Goal: Information Seeking & Learning: Find specific fact

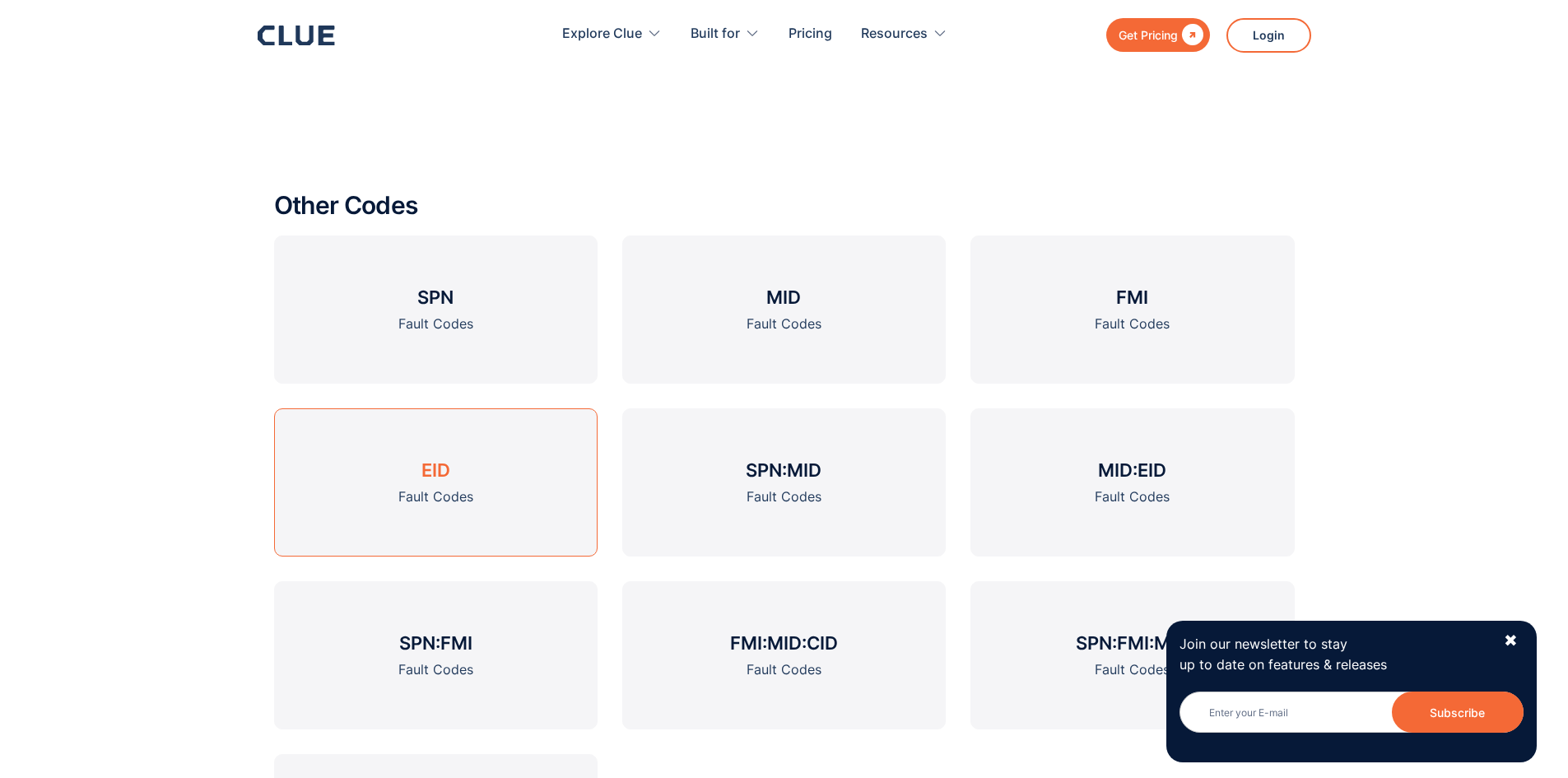
scroll to position [1977, 0]
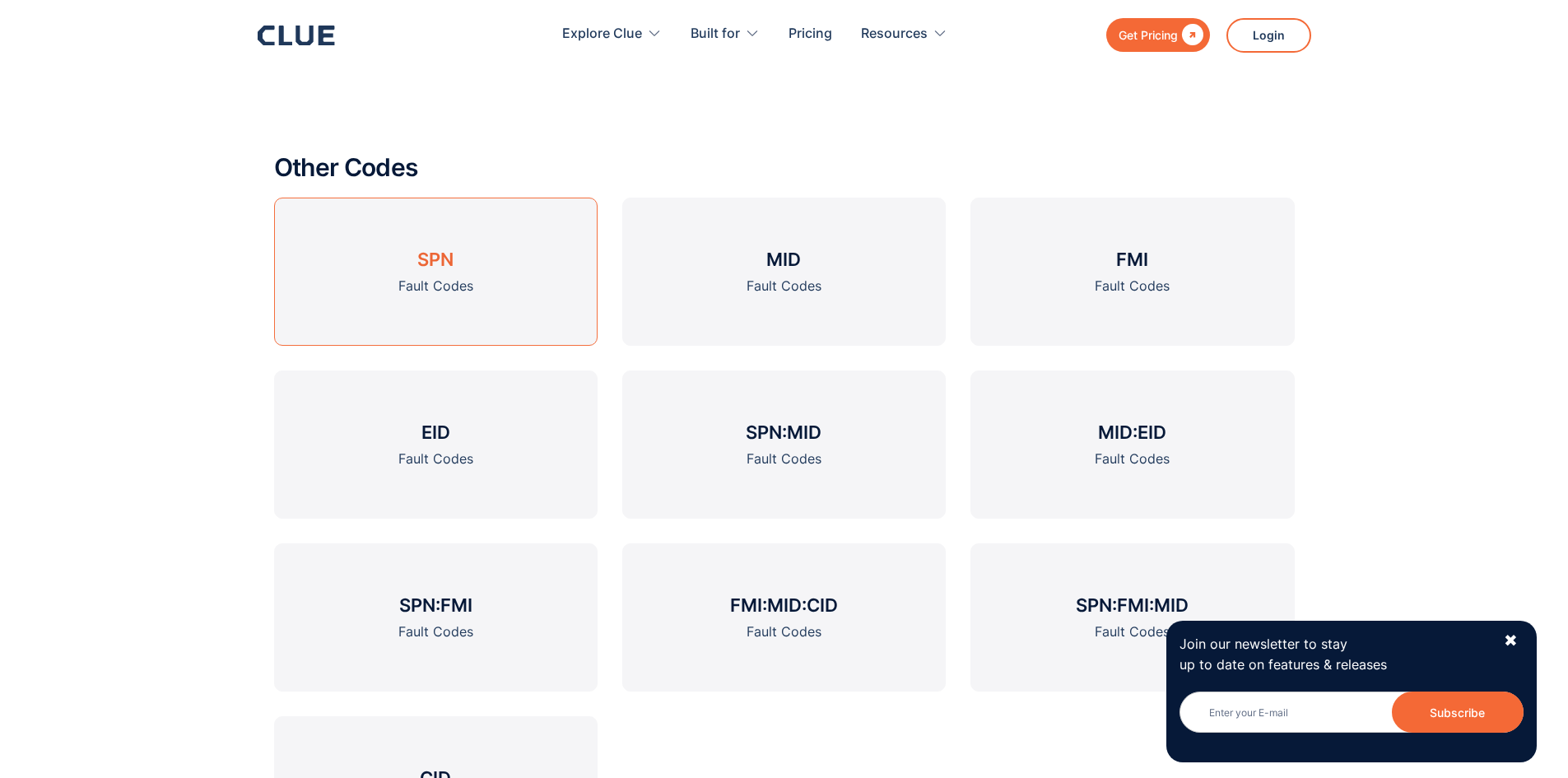
click at [463, 288] on div "Fault Codes" at bounding box center [435, 286] width 75 height 21
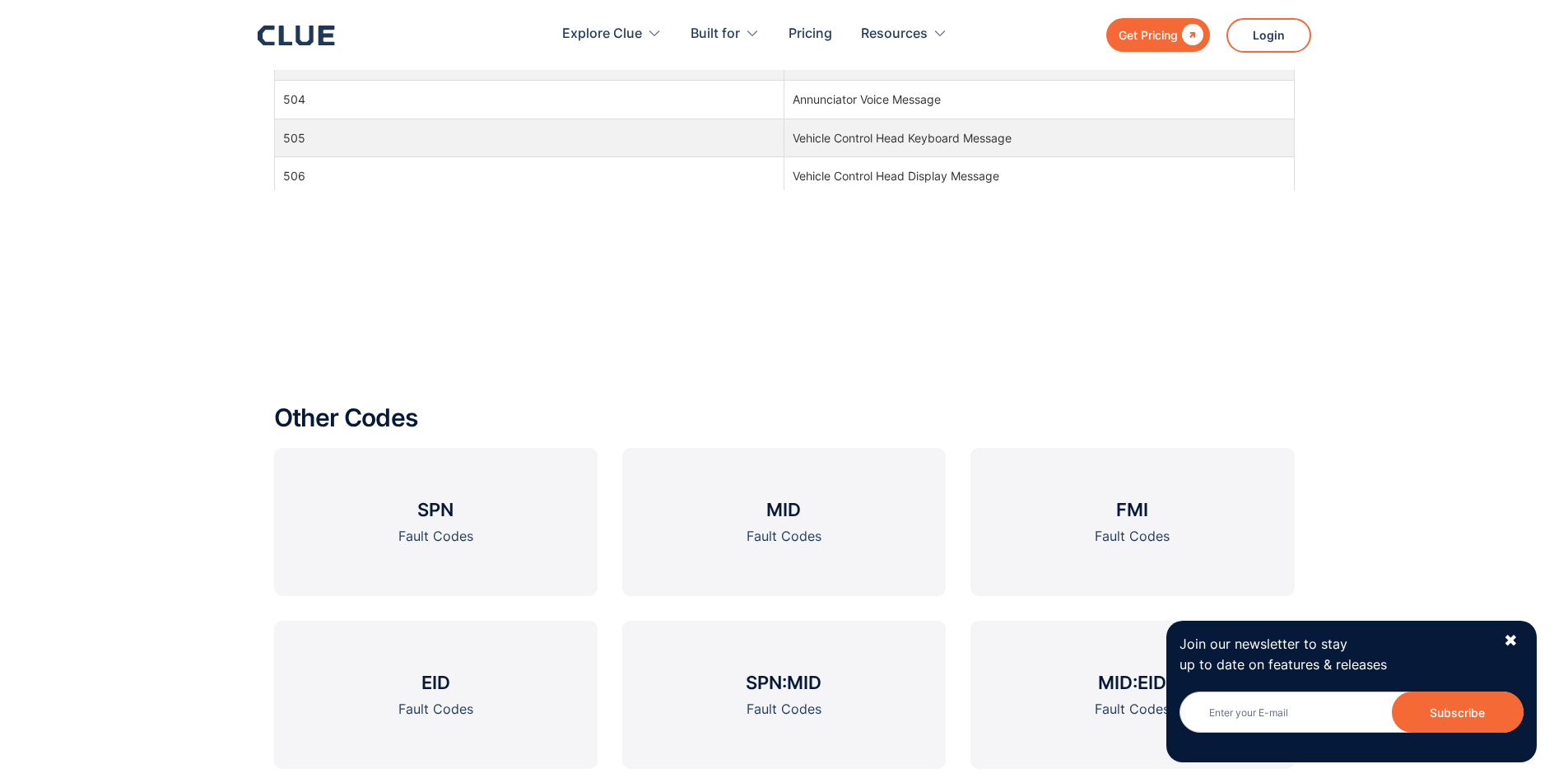
scroll to position [1894, 0]
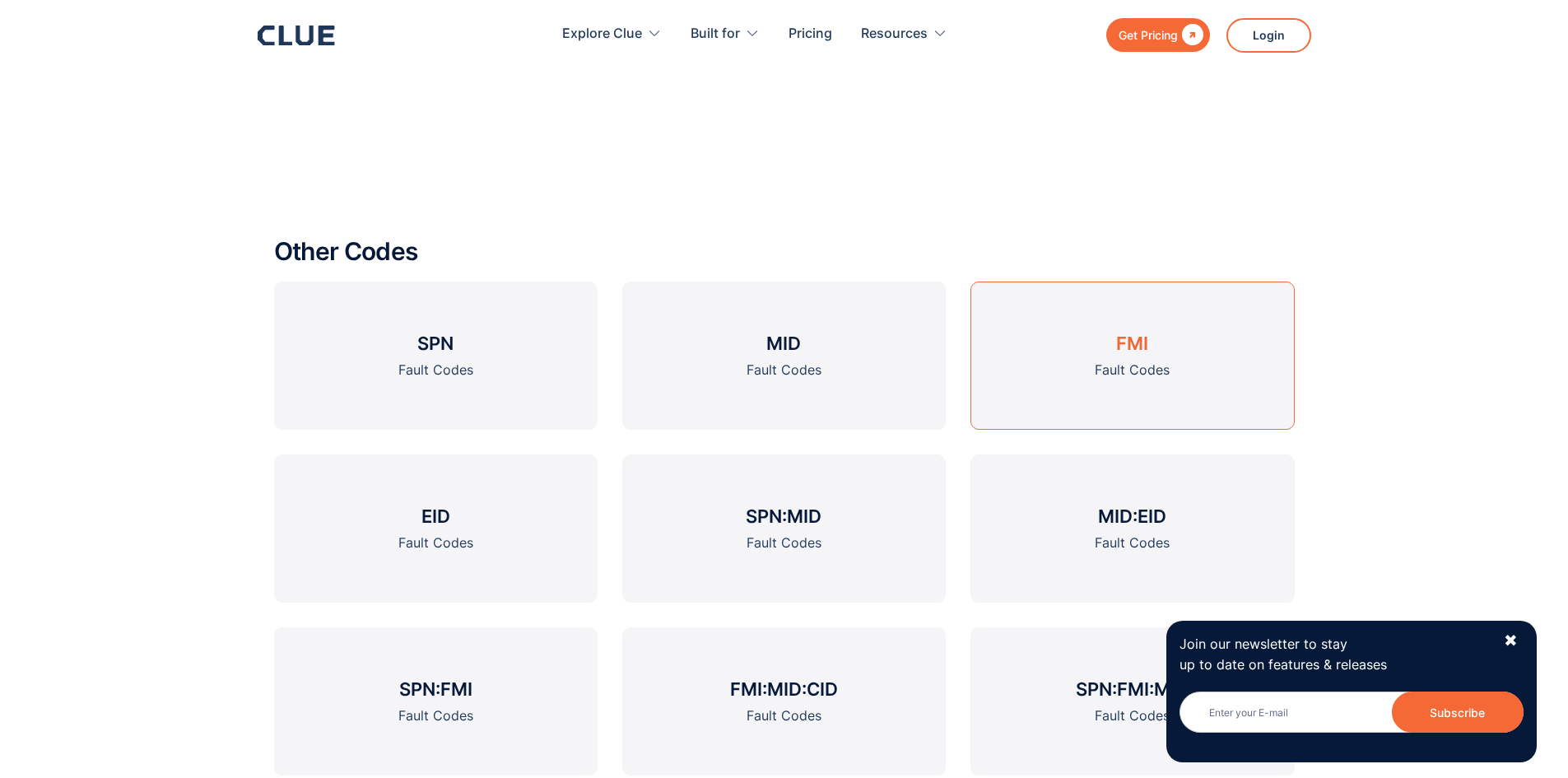
click at [1108, 359] on link "FMI Fault Codes" at bounding box center [1132, 355] width 323 height 148
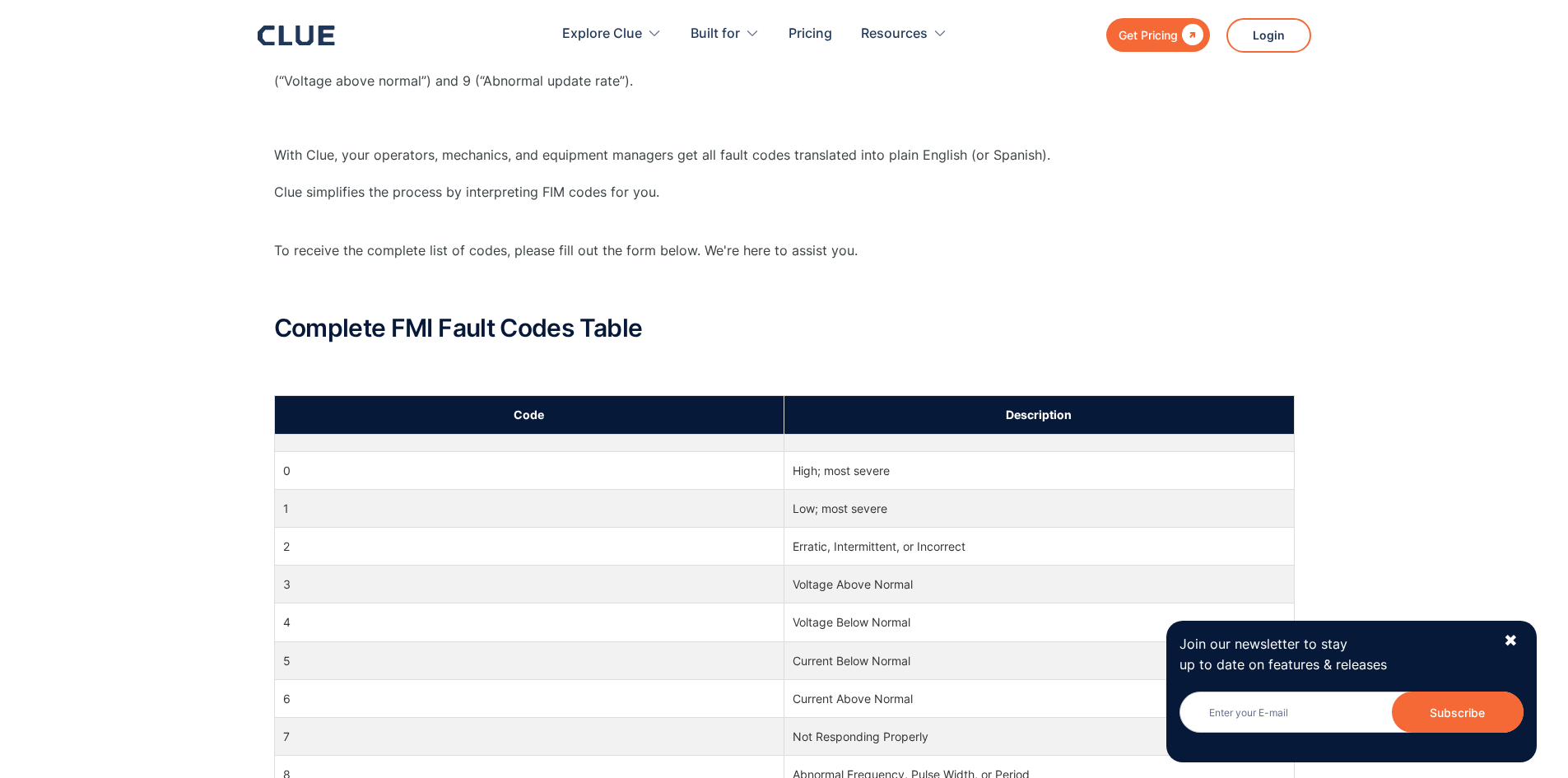
scroll to position [494, 0]
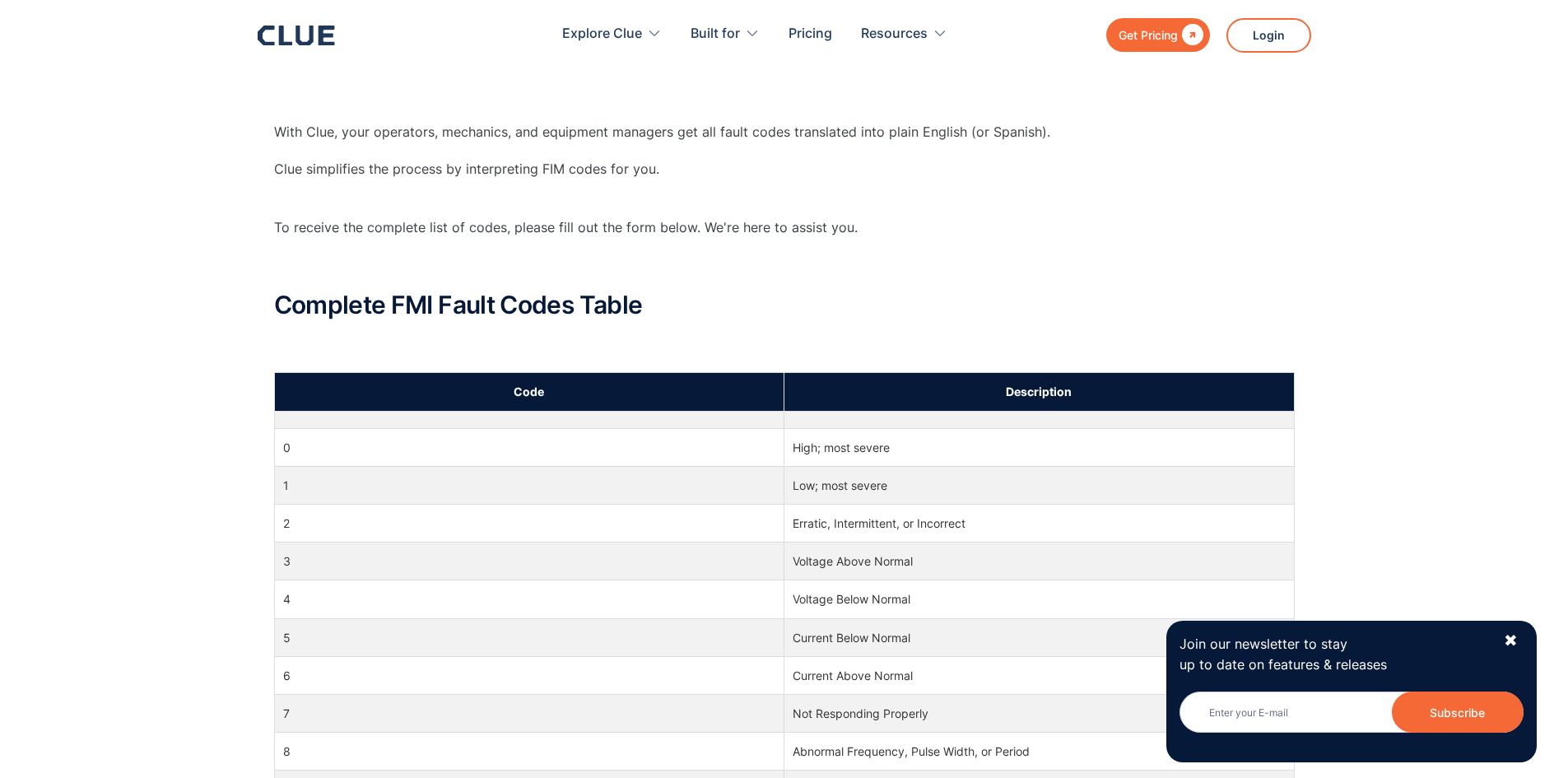
click at [308, 522] on td "2" at bounding box center [529, 524] width 510 height 38
click at [284, 523] on td "2" at bounding box center [529, 524] width 510 height 38
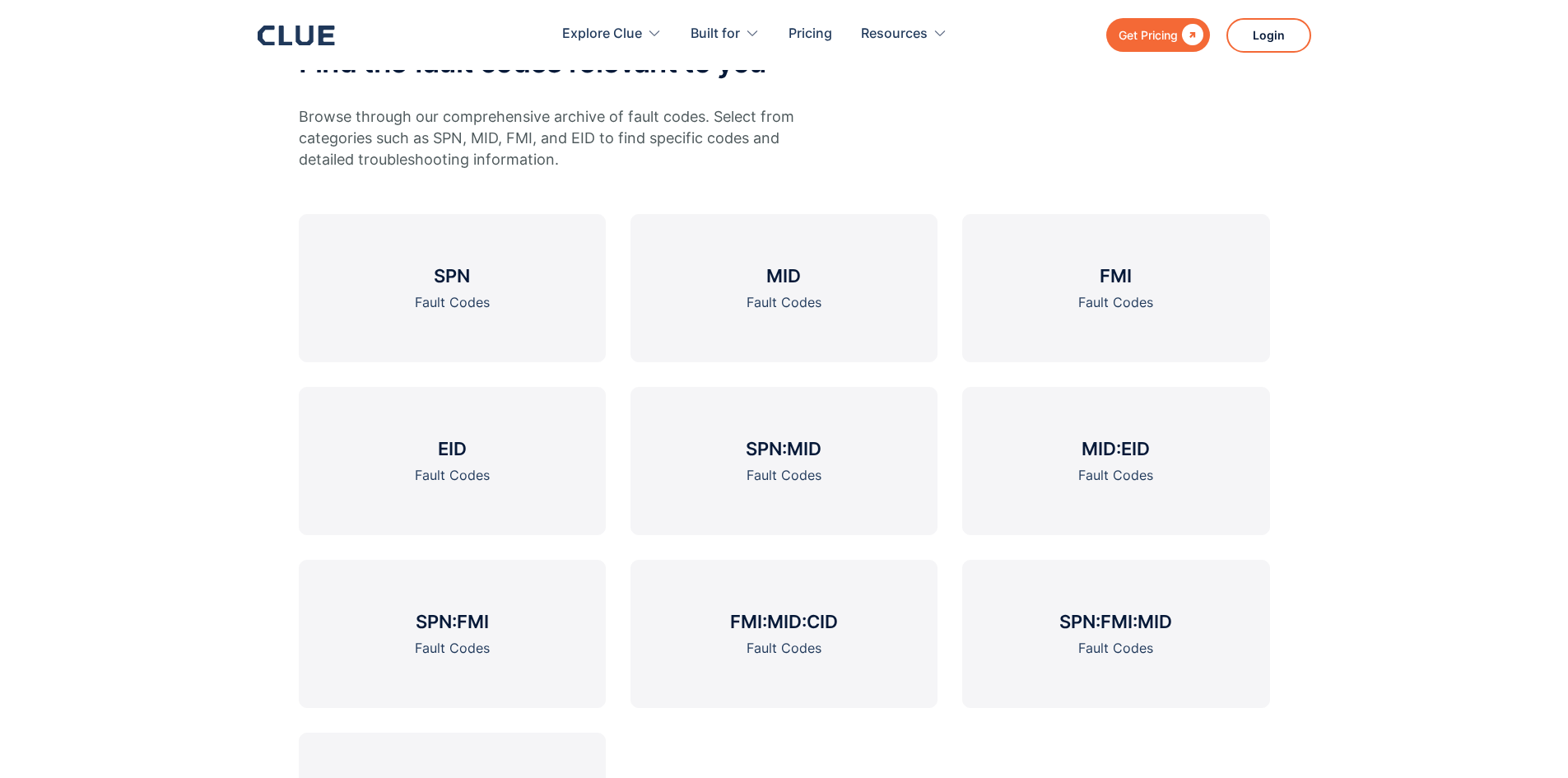
scroll to position [576, 0]
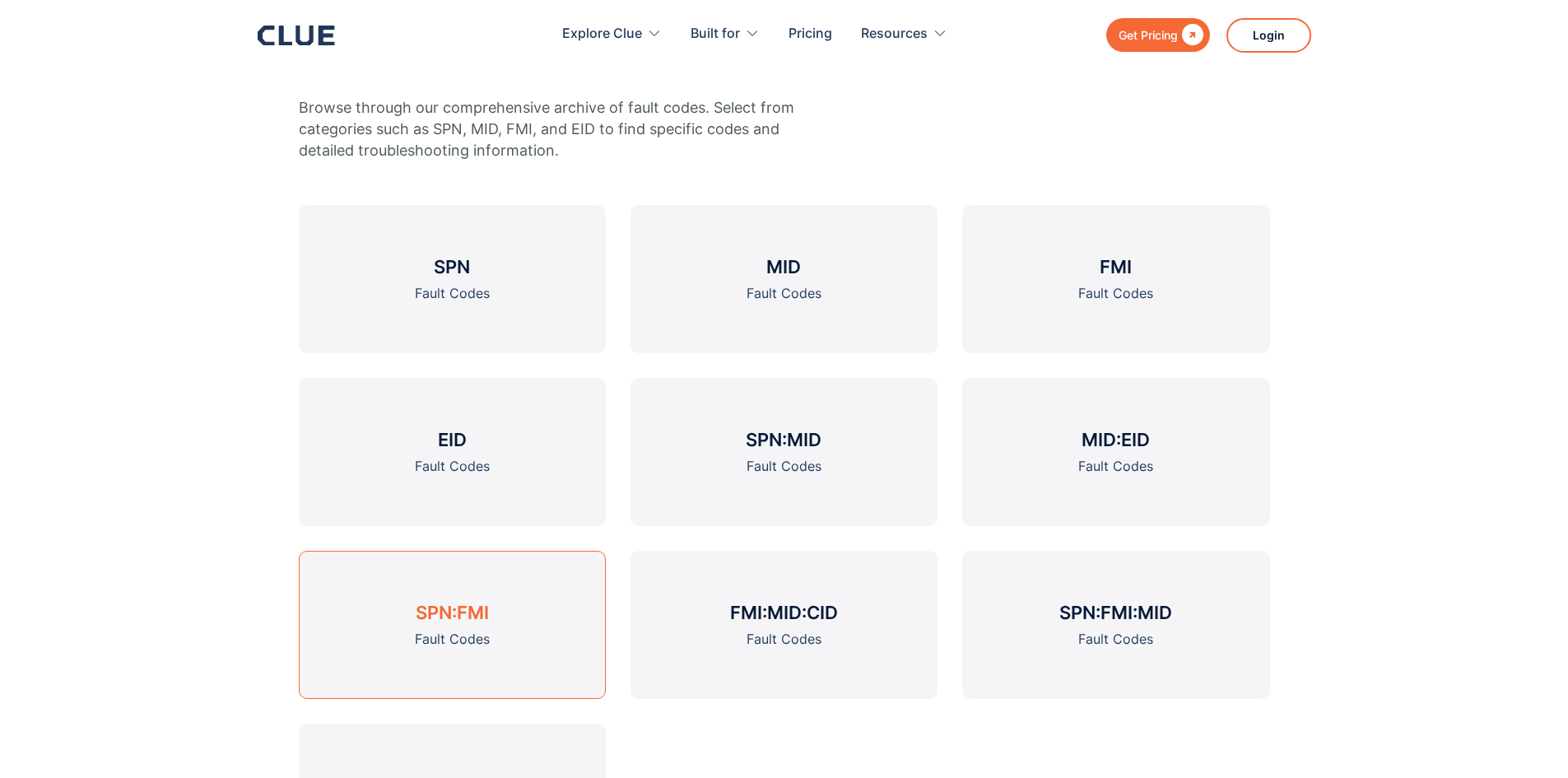
click at [488, 630] on div "Fault Codes" at bounding box center [452, 639] width 75 height 21
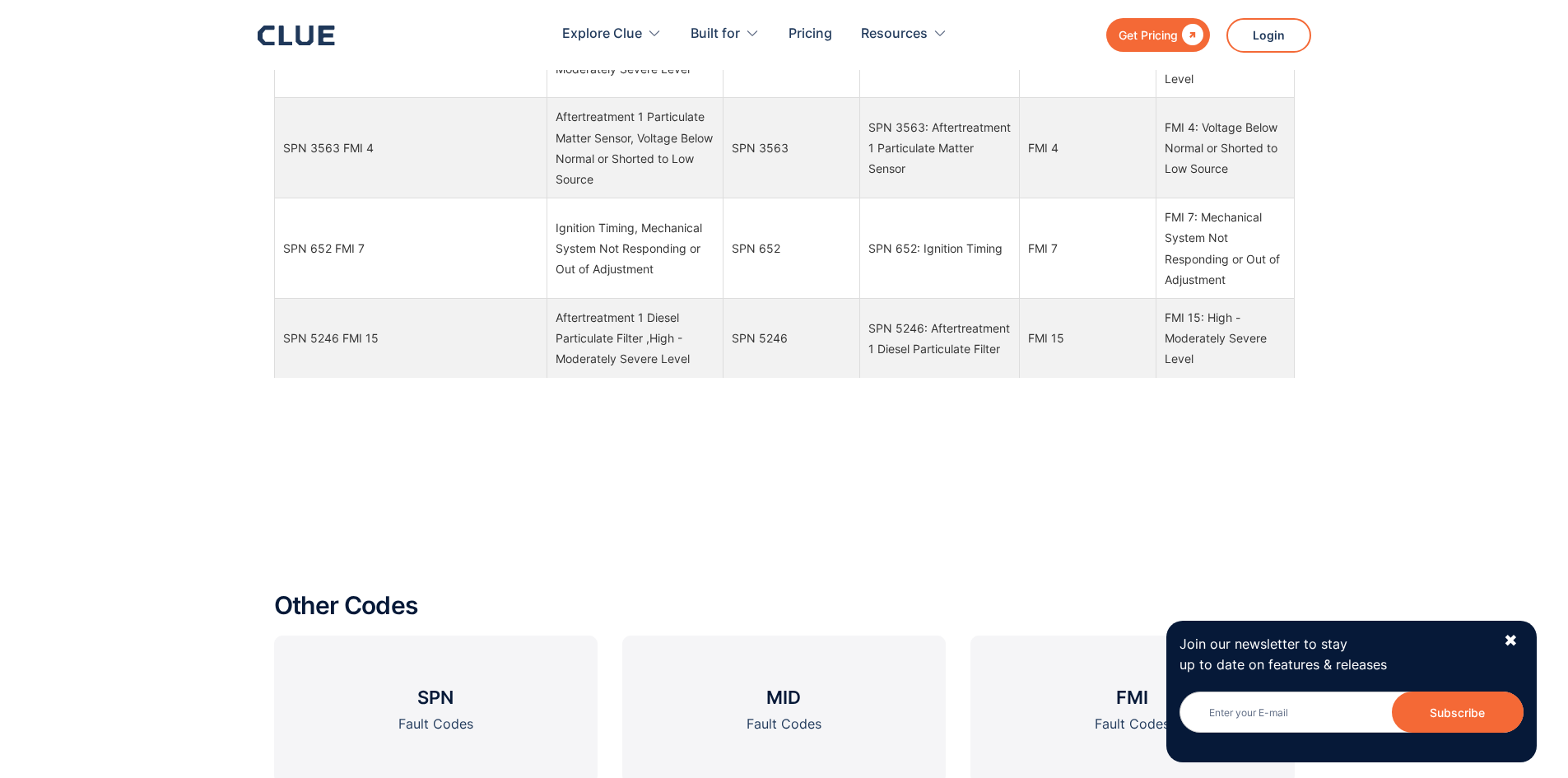
scroll to position [1894, 0]
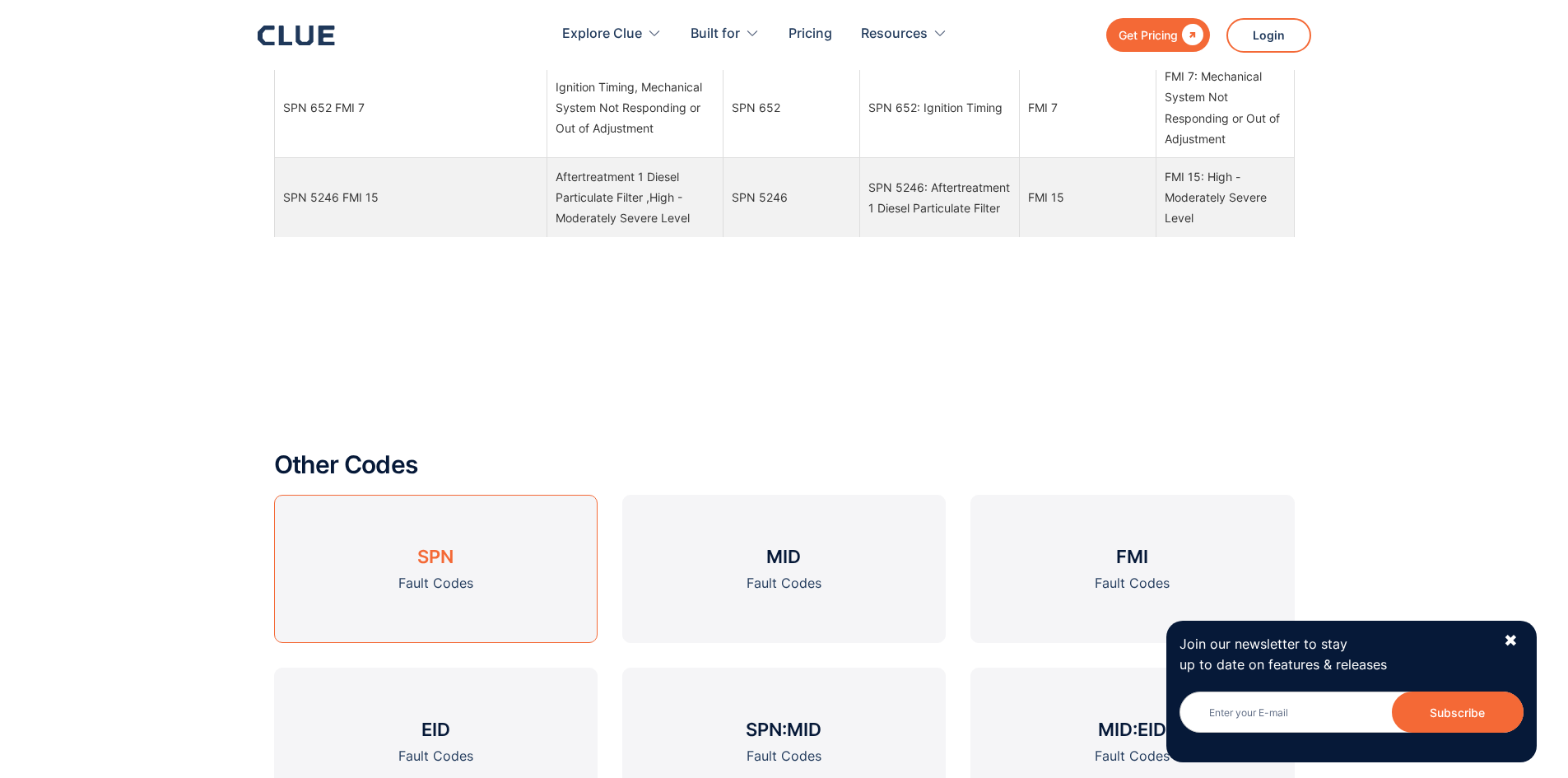
click at [440, 570] on link "SPN Fault Codes" at bounding box center [436, 569] width 323 height 148
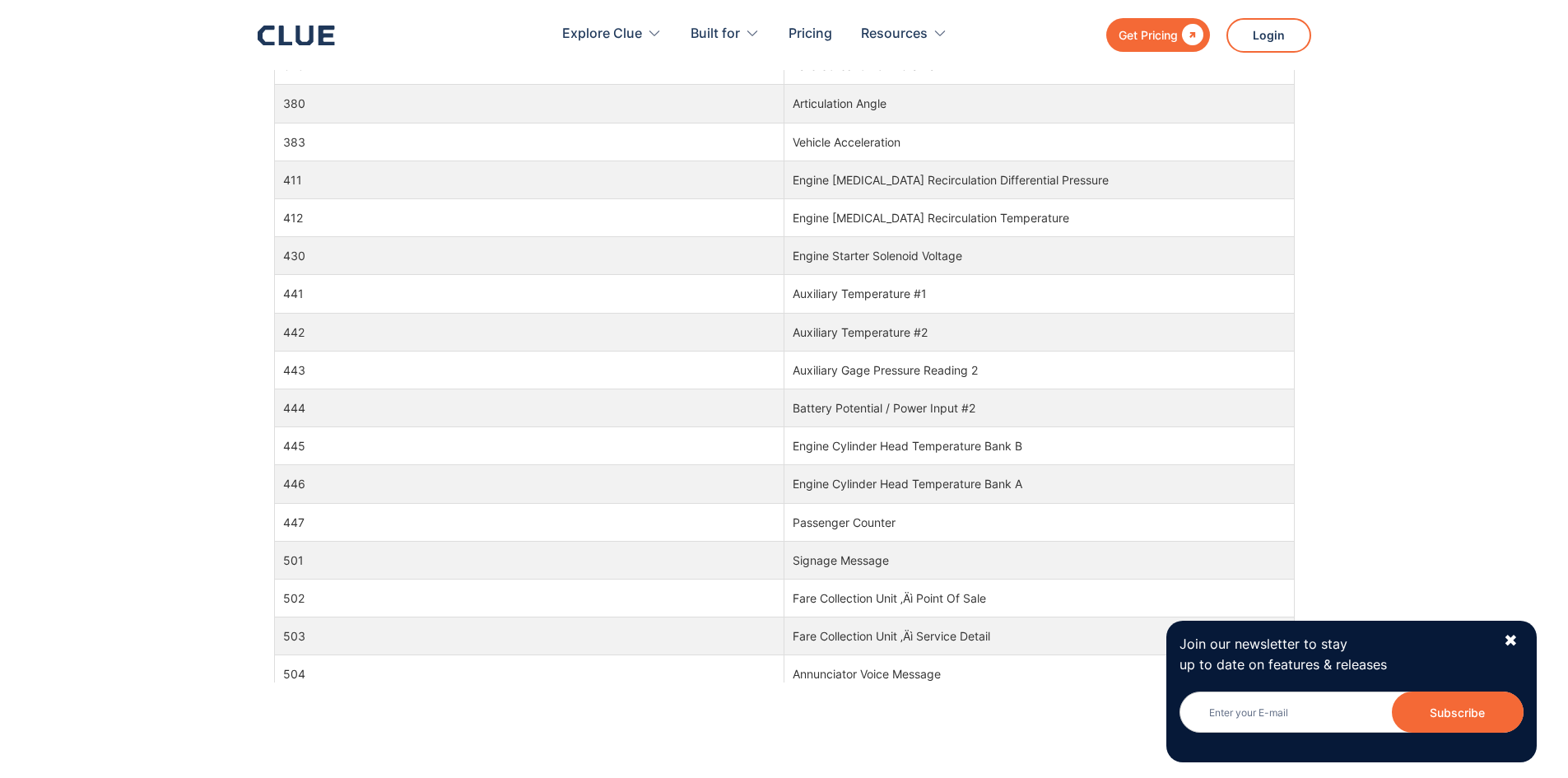
scroll to position [5517, 0]
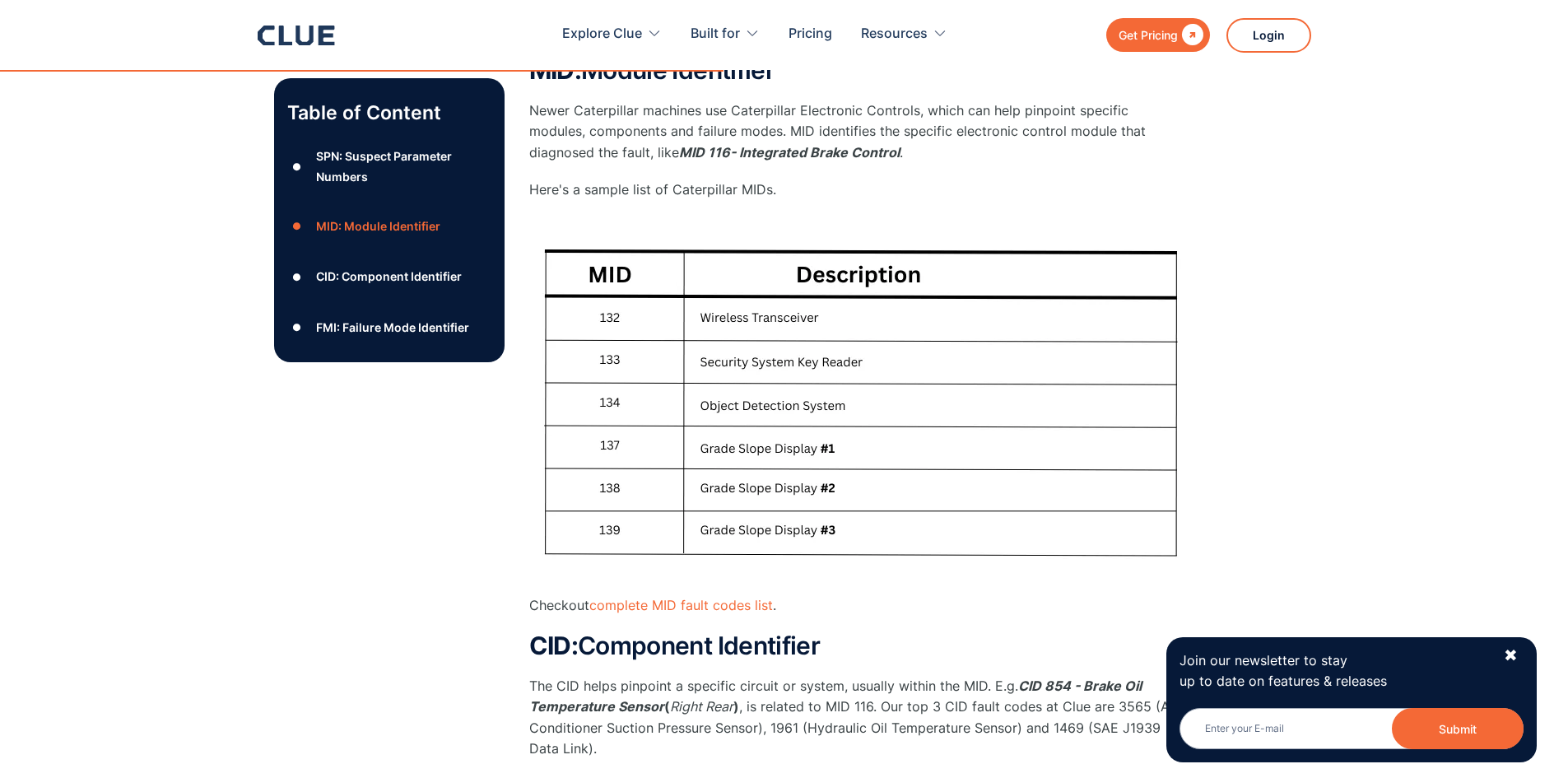
scroll to position [1317, 0]
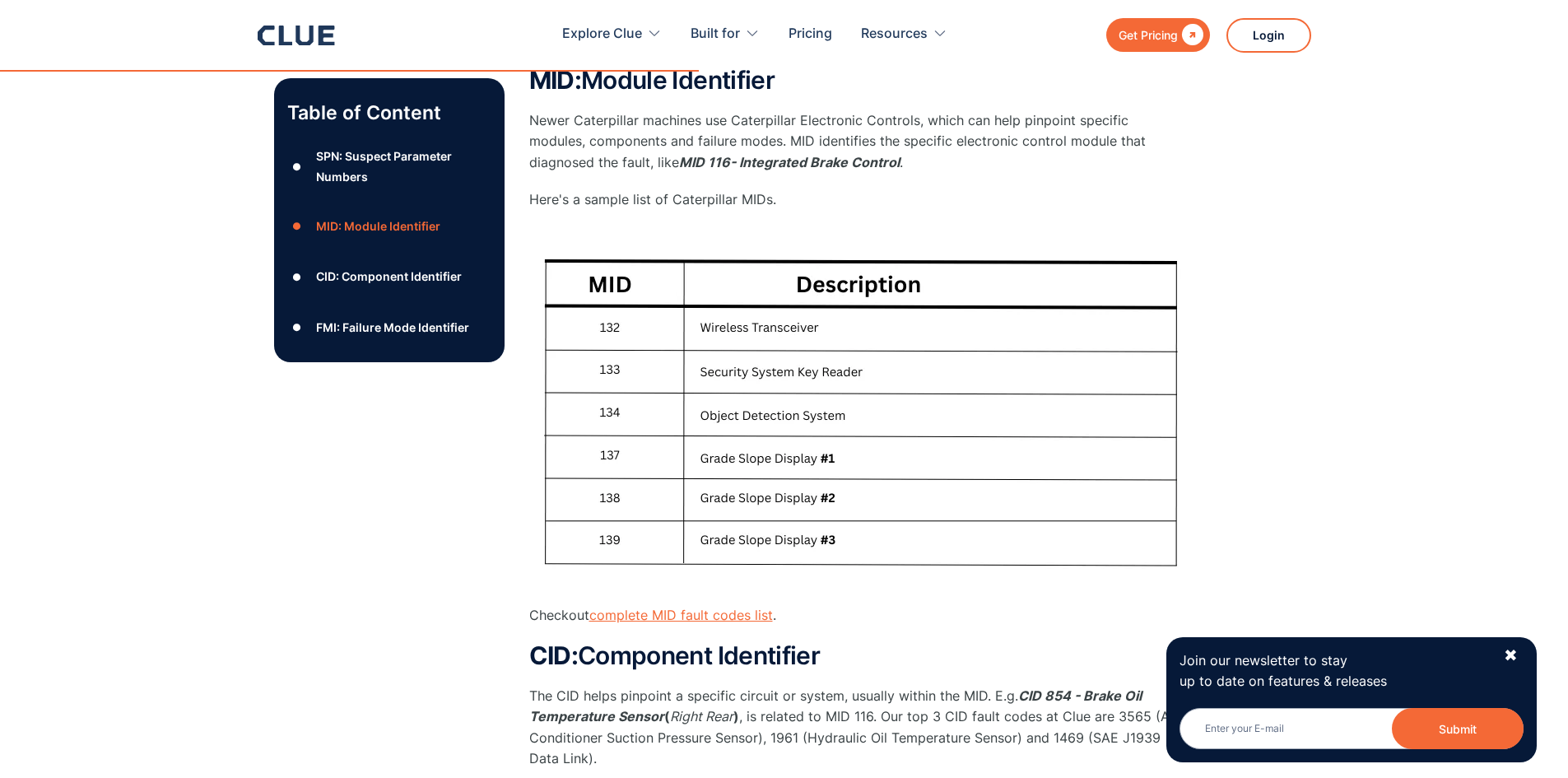
click at [739, 617] on link "complete MID fault codes list" at bounding box center [681, 615] width 183 height 17
click at [354, 154] on div "SPN: Suspect Parameter Numbers" at bounding box center [403, 167] width 174 height 41
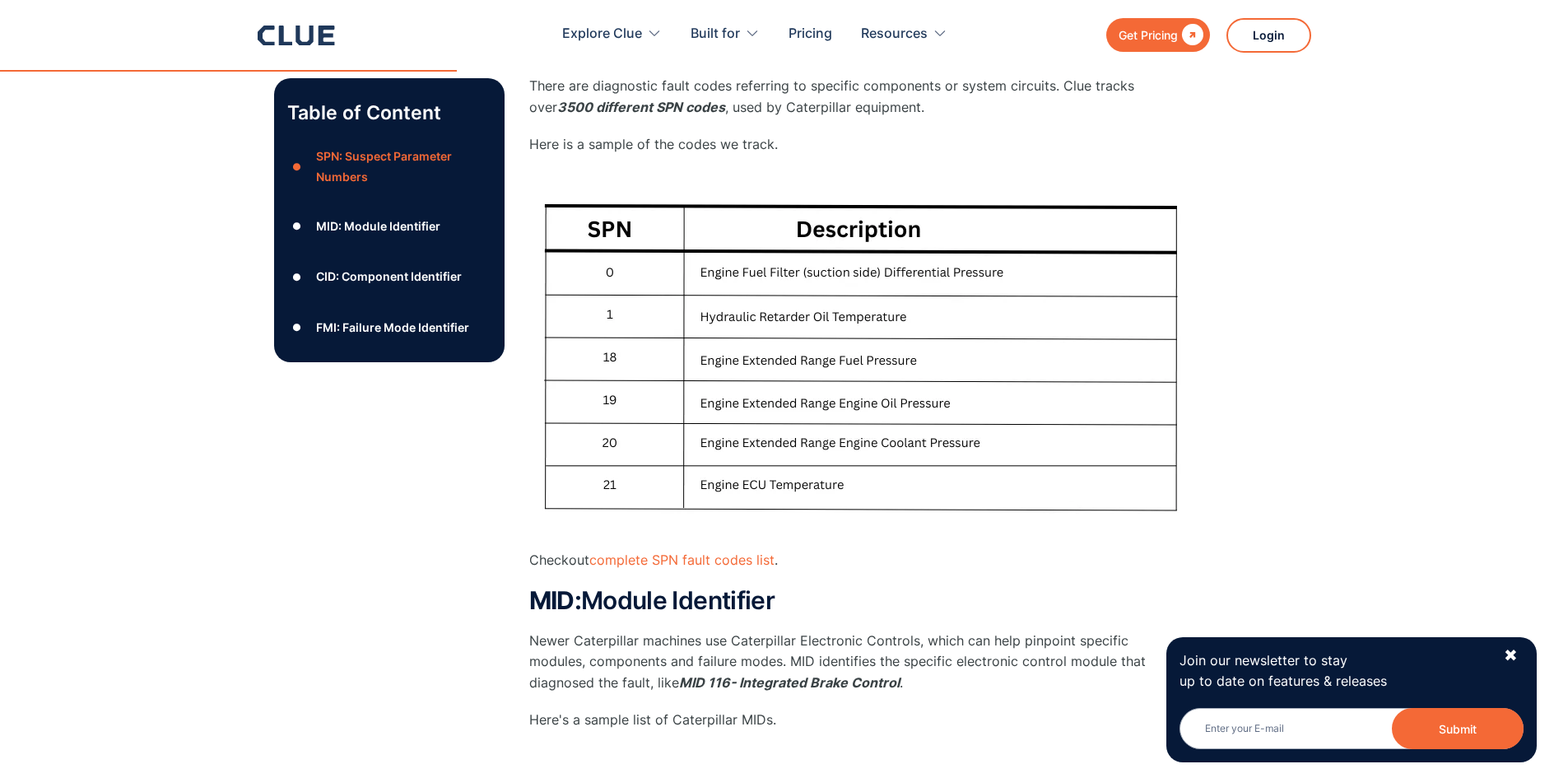
scroll to position [724, 0]
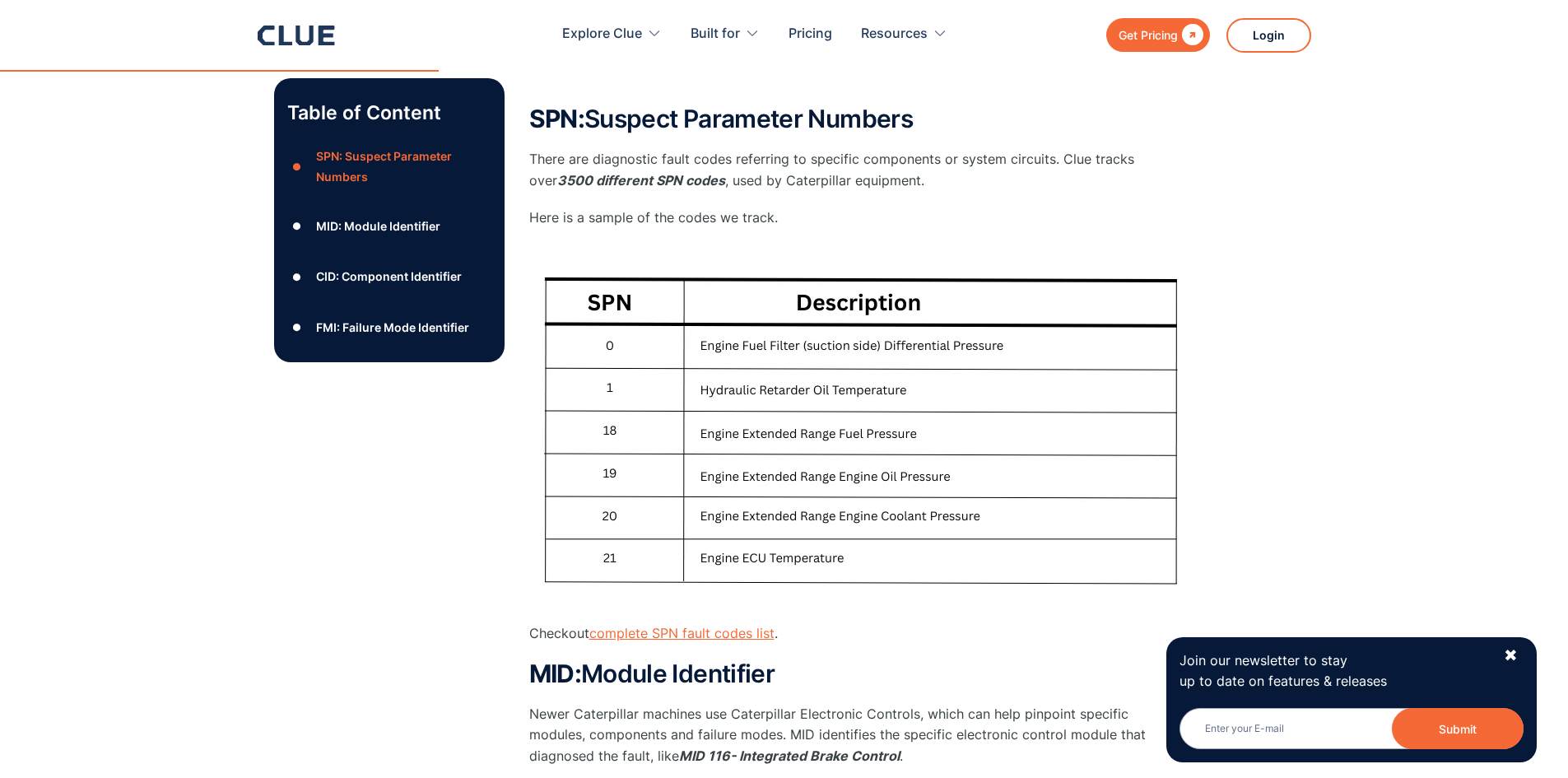
click at [695, 633] on link "complete SPN fault codes list" at bounding box center [682, 633] width 185 height 17
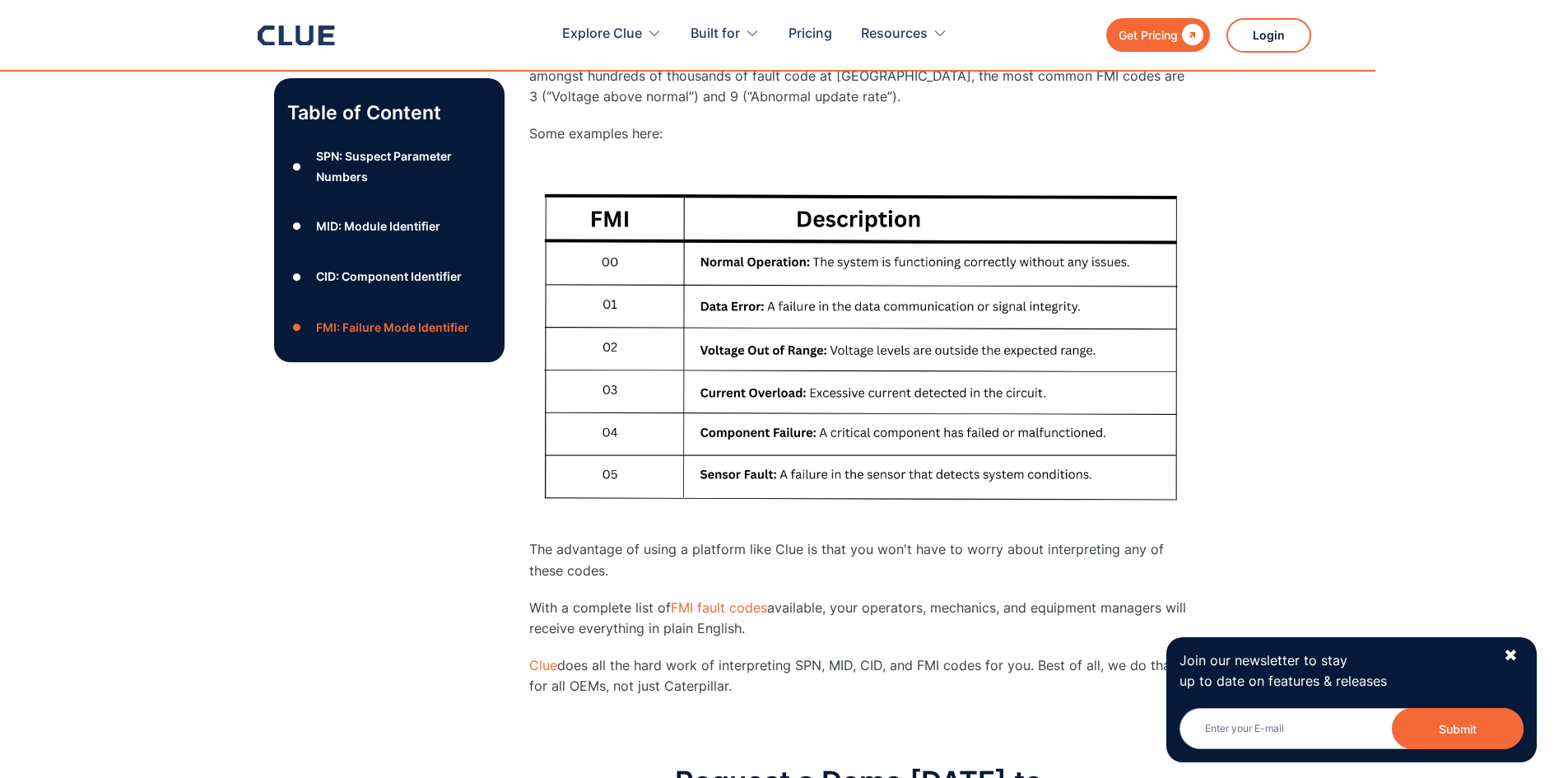
scroll to position [2370, 0]
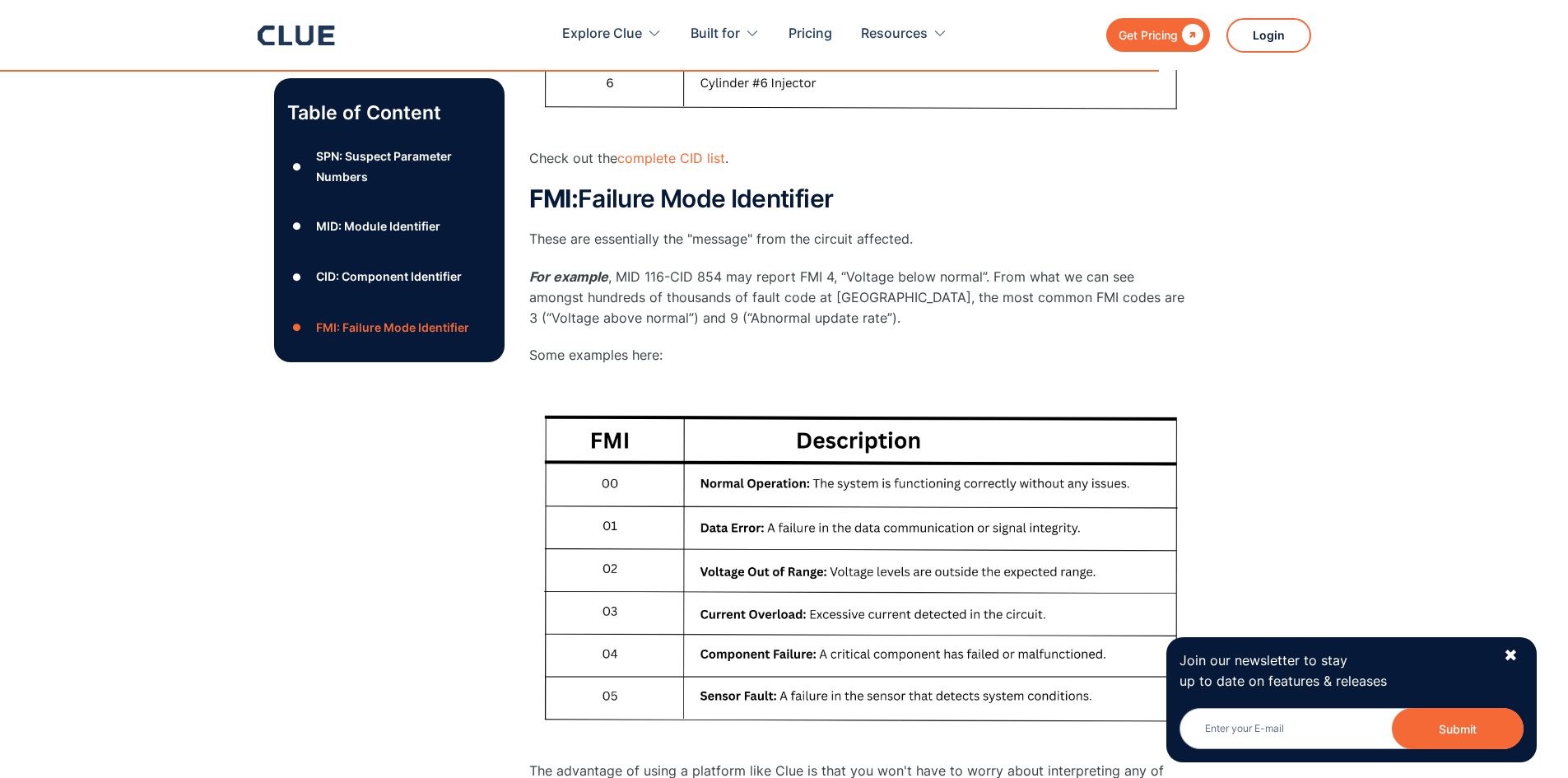
click at [423, 331] on div "‍FMI: Failure Mode Identifier" at bounding box center [392, 327] width 153 height 21
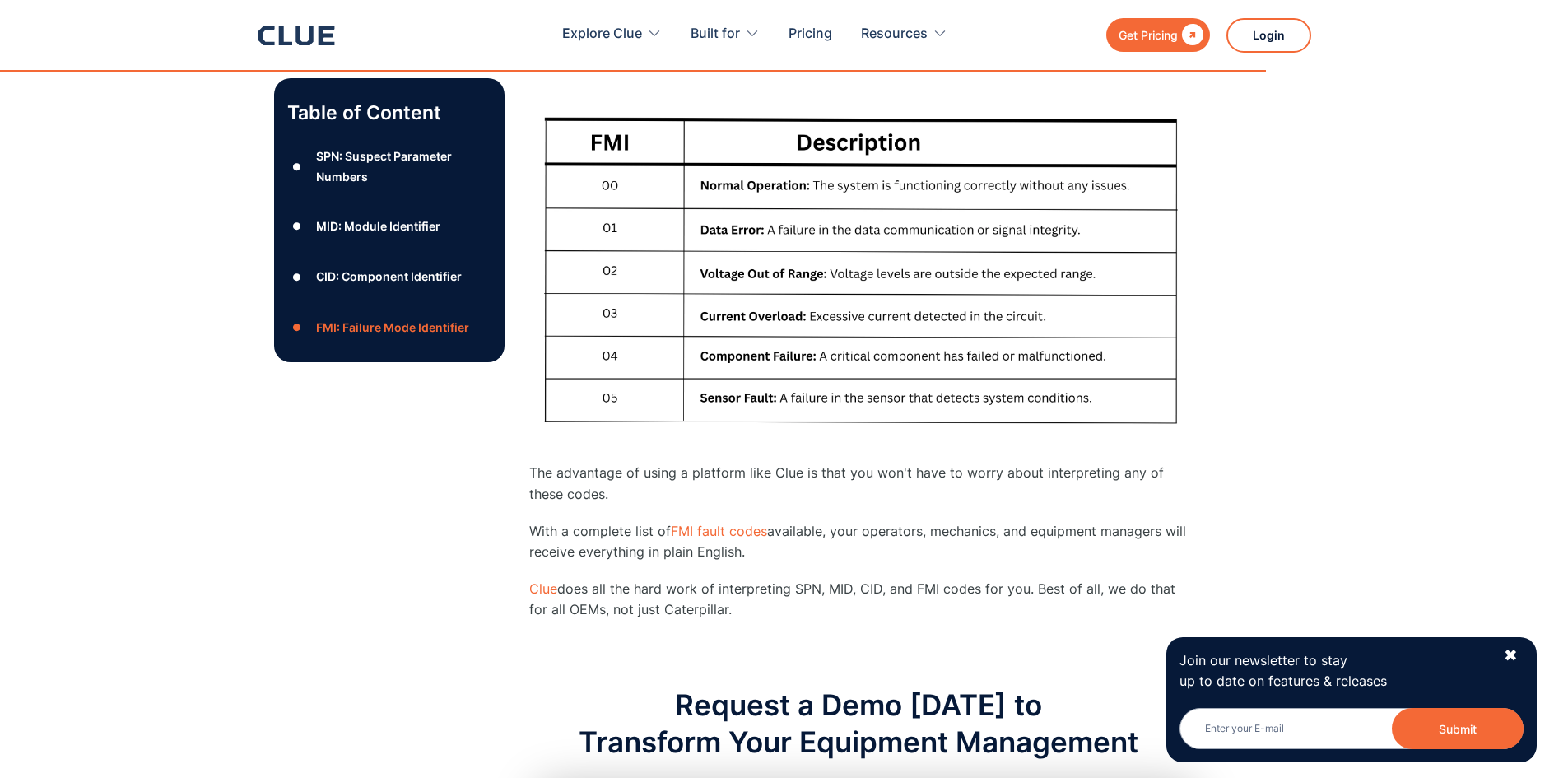
scroll to position [2697, 0]
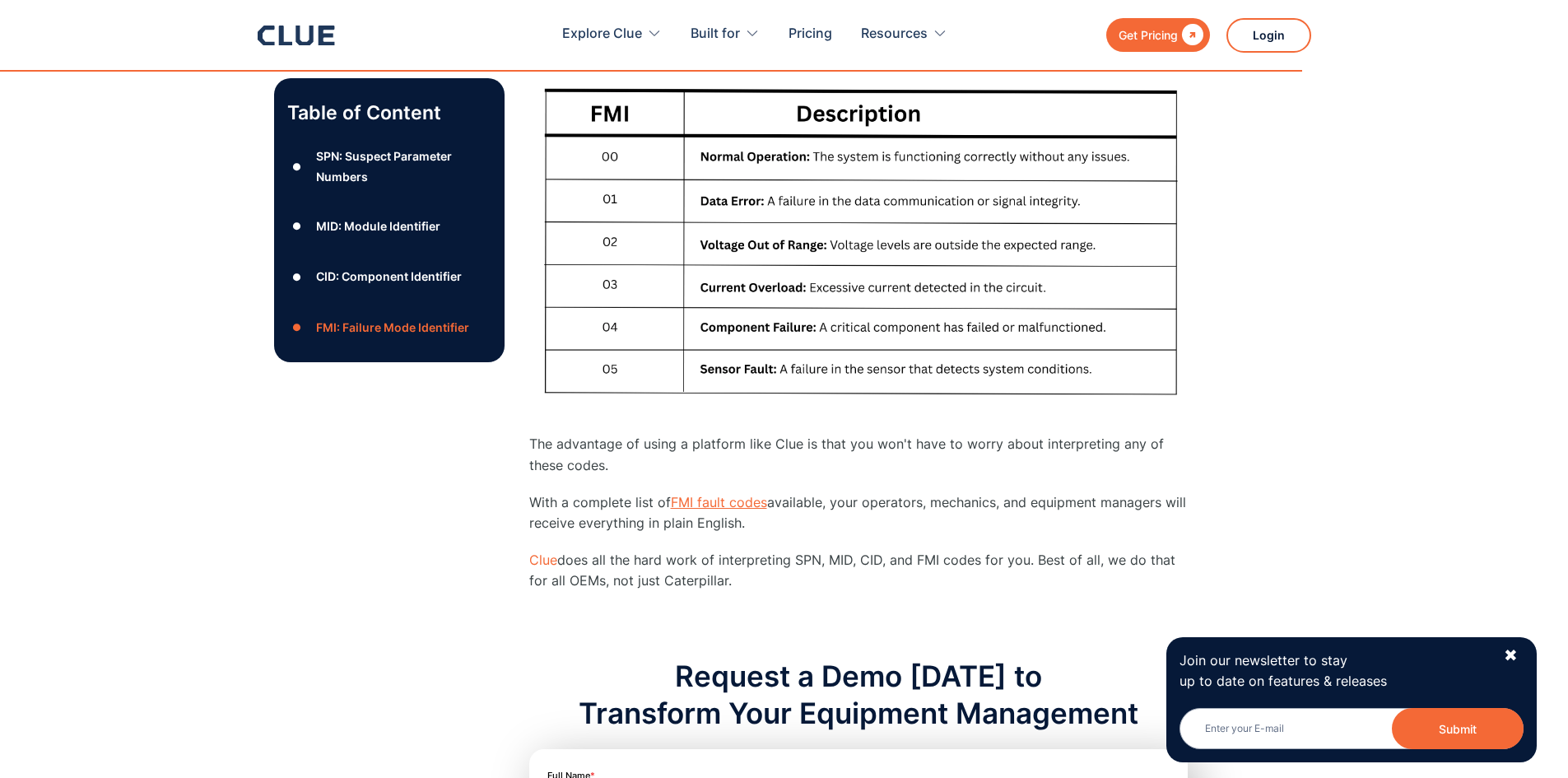
click at [739, 503] on link "FMI fault codes" at bounding box center [719, 503] width 96 height 17
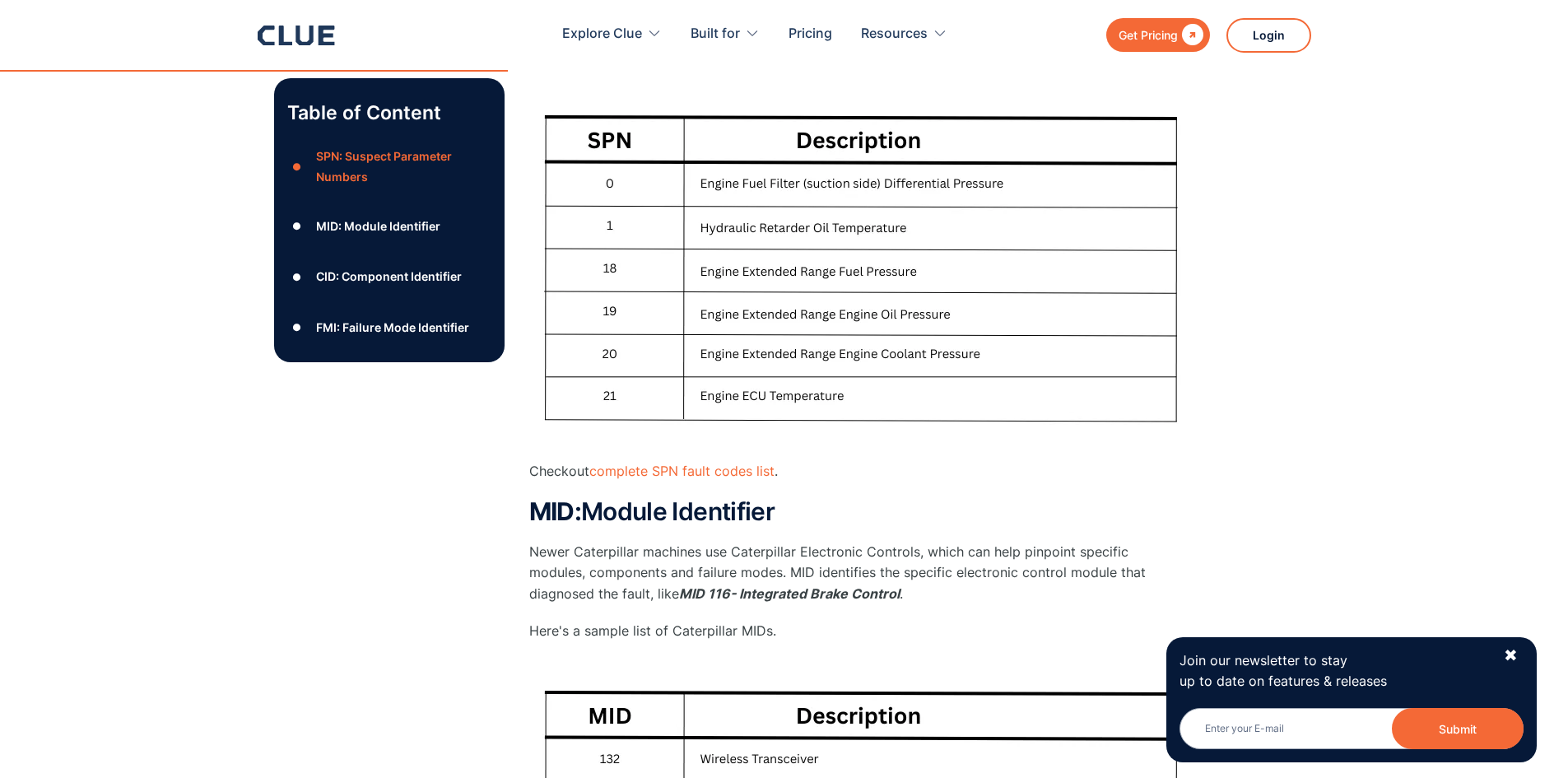
scroll to position [804, 0]
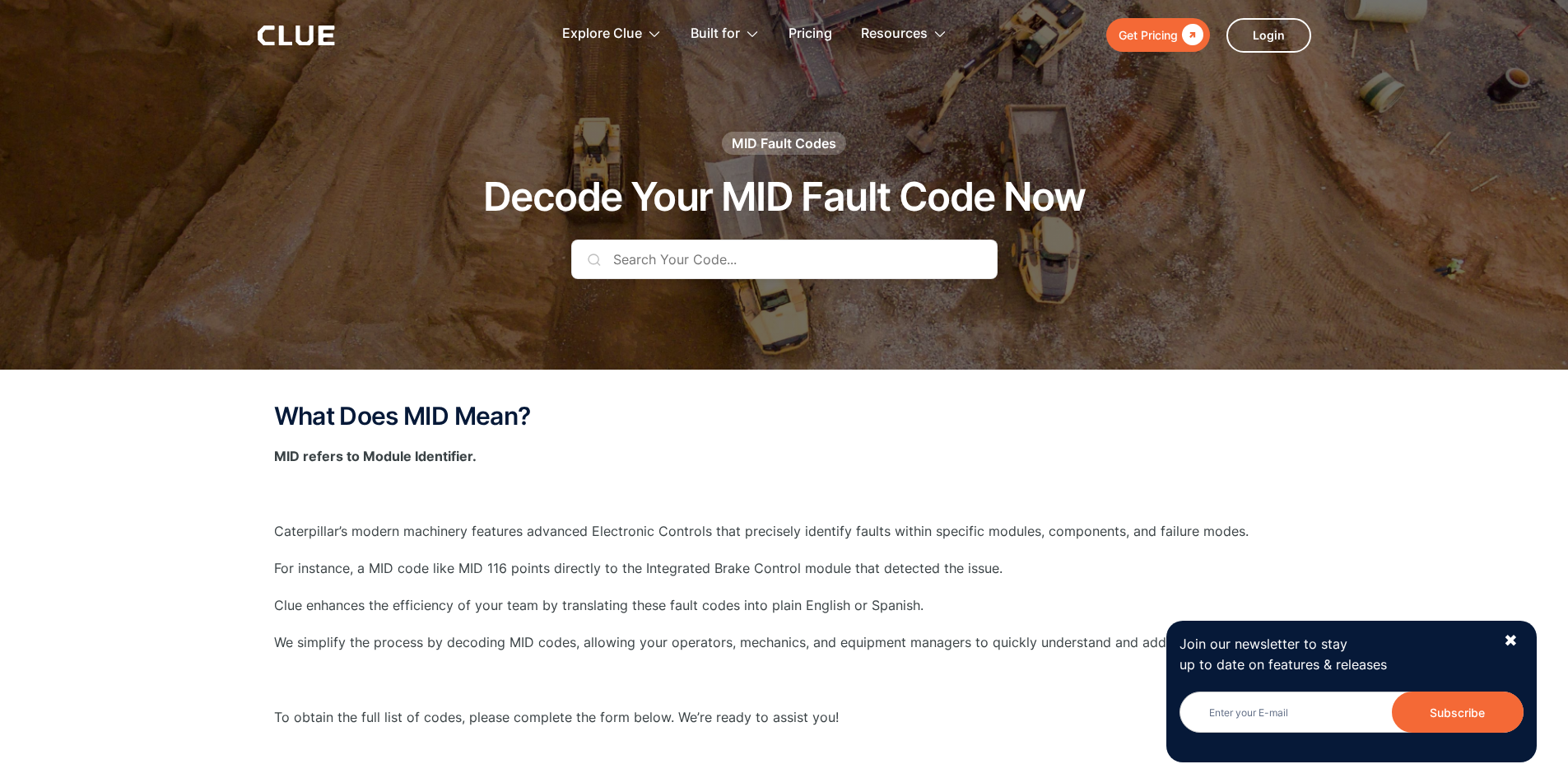
click at [704, 258] on input "text" at bounding box center [784, 260] width 426 height 40
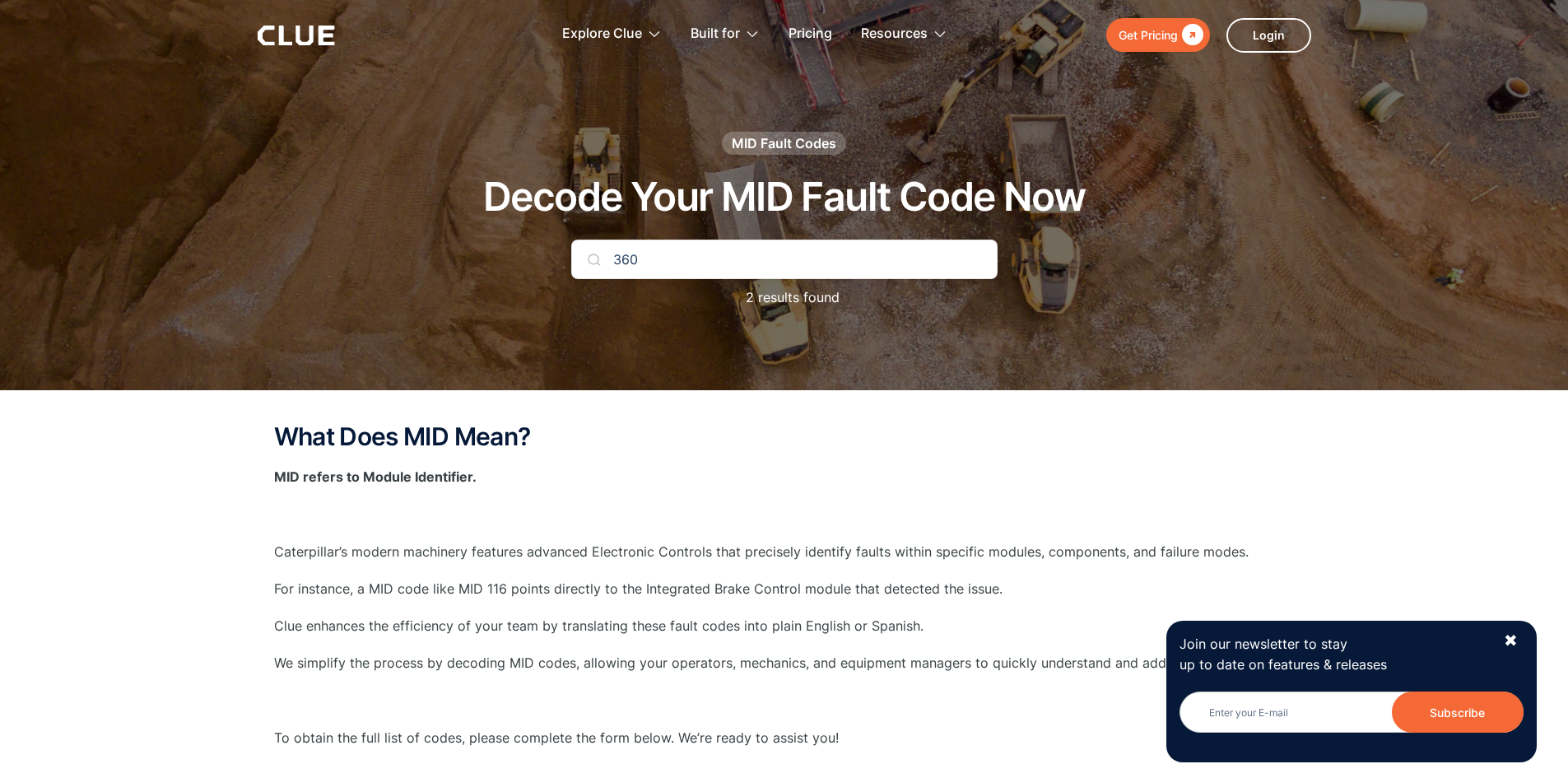
type input "360"
click at [592, 259] on img at bounding box center [595, 260] width 13 height 13
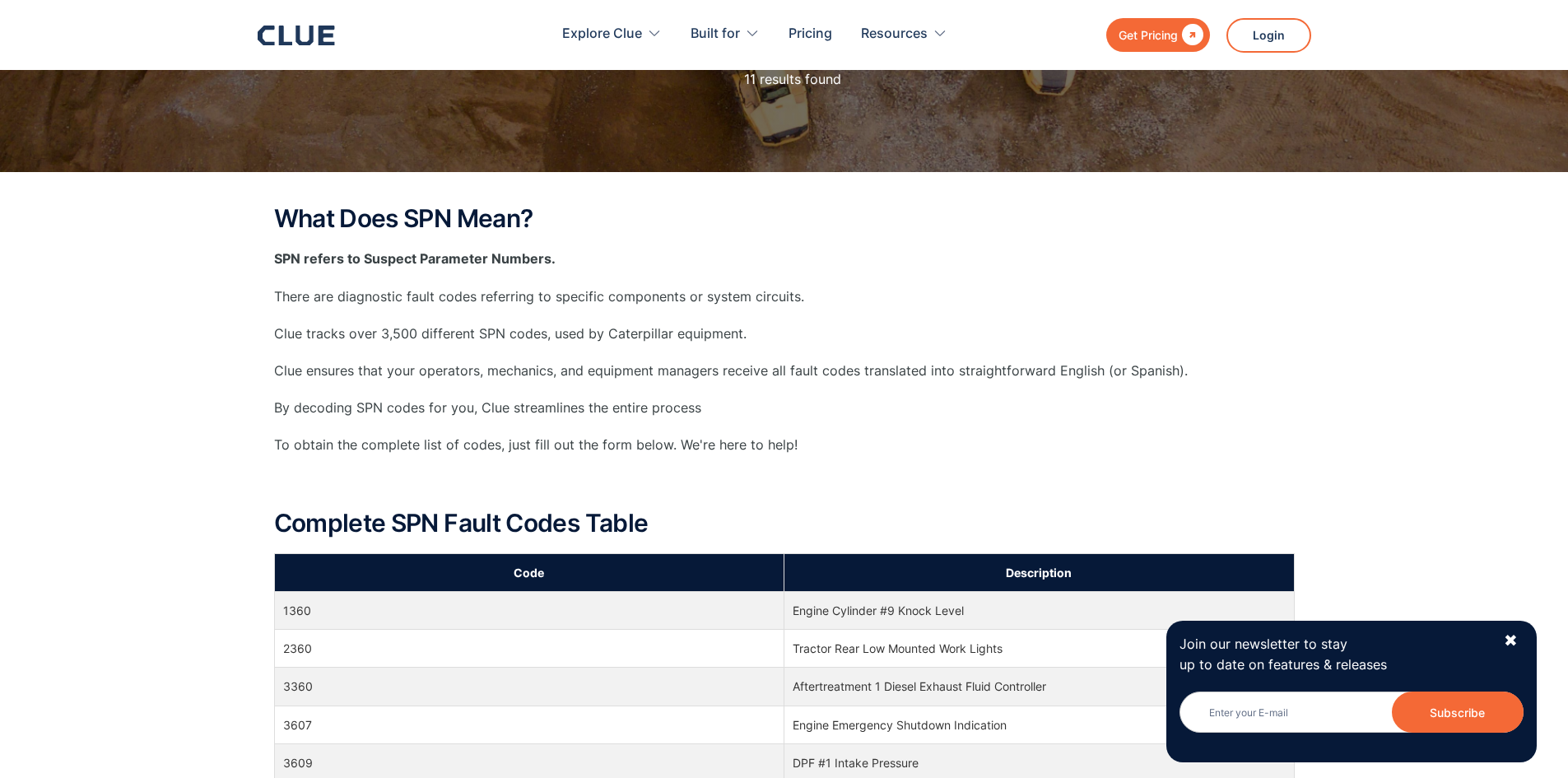
scroll to position [82, 0]
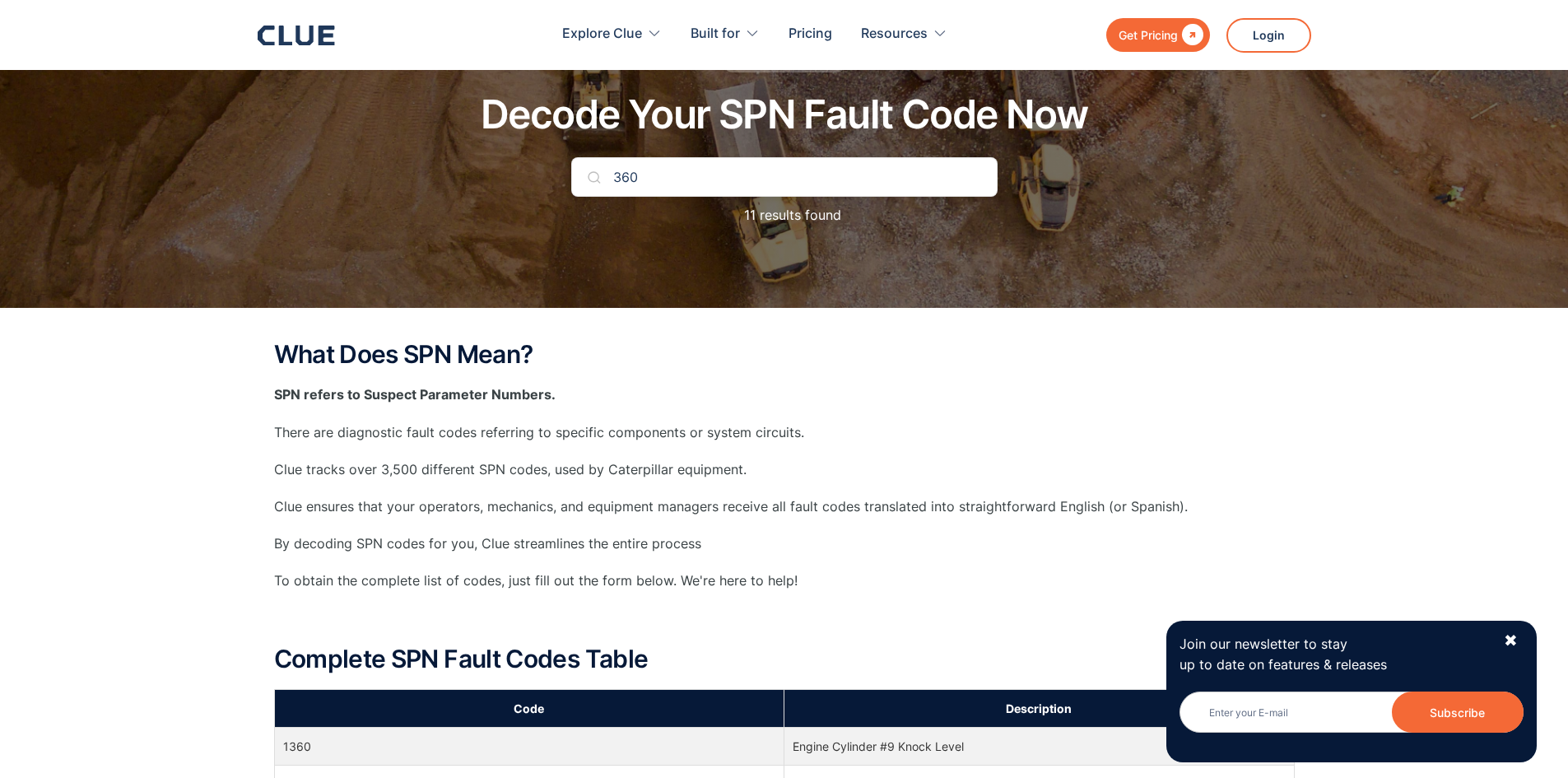
click at [755, 183] on input "360" at bounding box center [784, 177] width 426 height 40
type input "360"
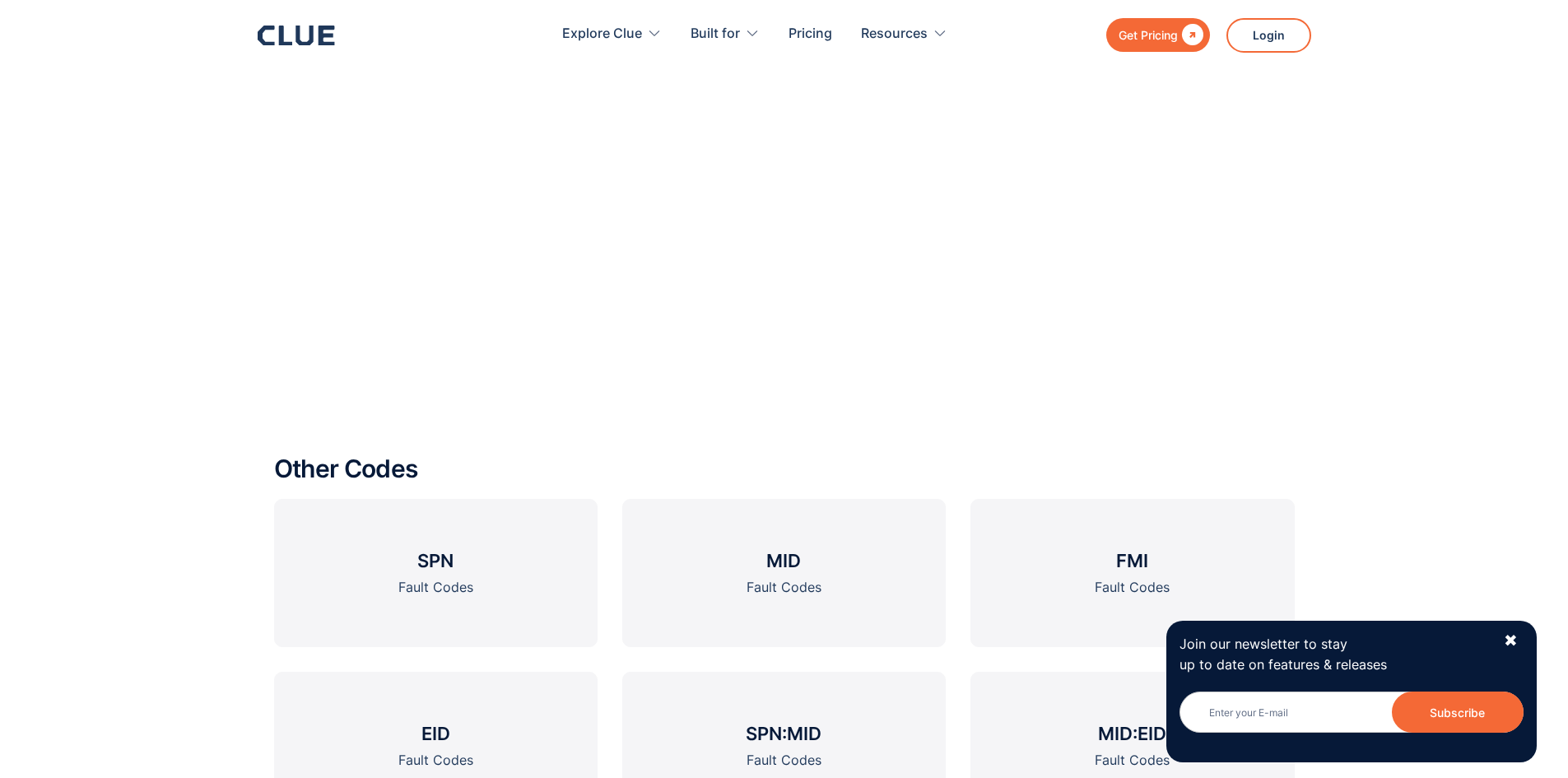
scroll to position [1894, 0]
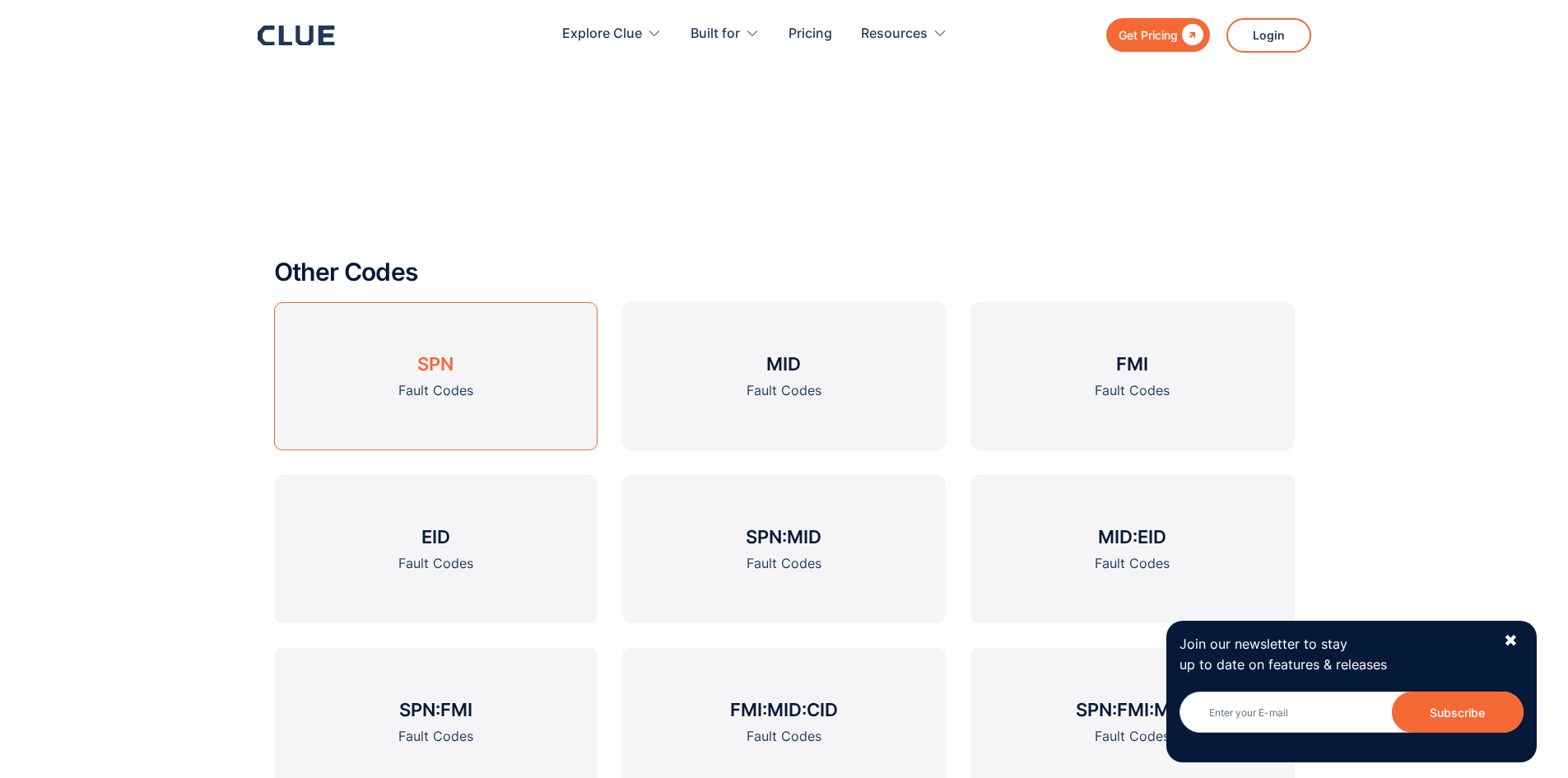
click at [448, 386] on div "Fault Codes" at bounding box center [435, 391] width 75 height 21
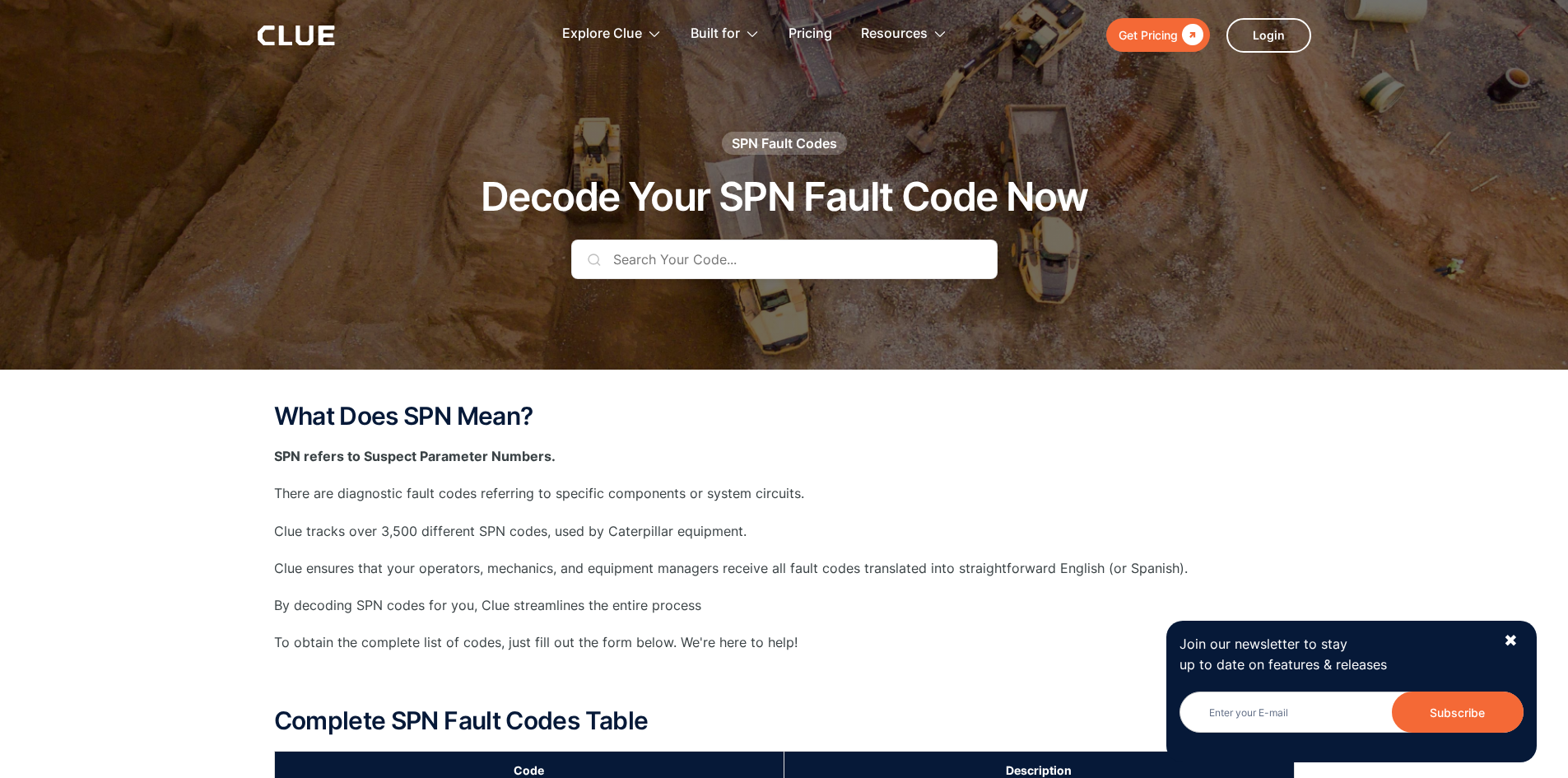
click at [686, 260] on input "text" at bounding box center [784, 260] width 426 height 40
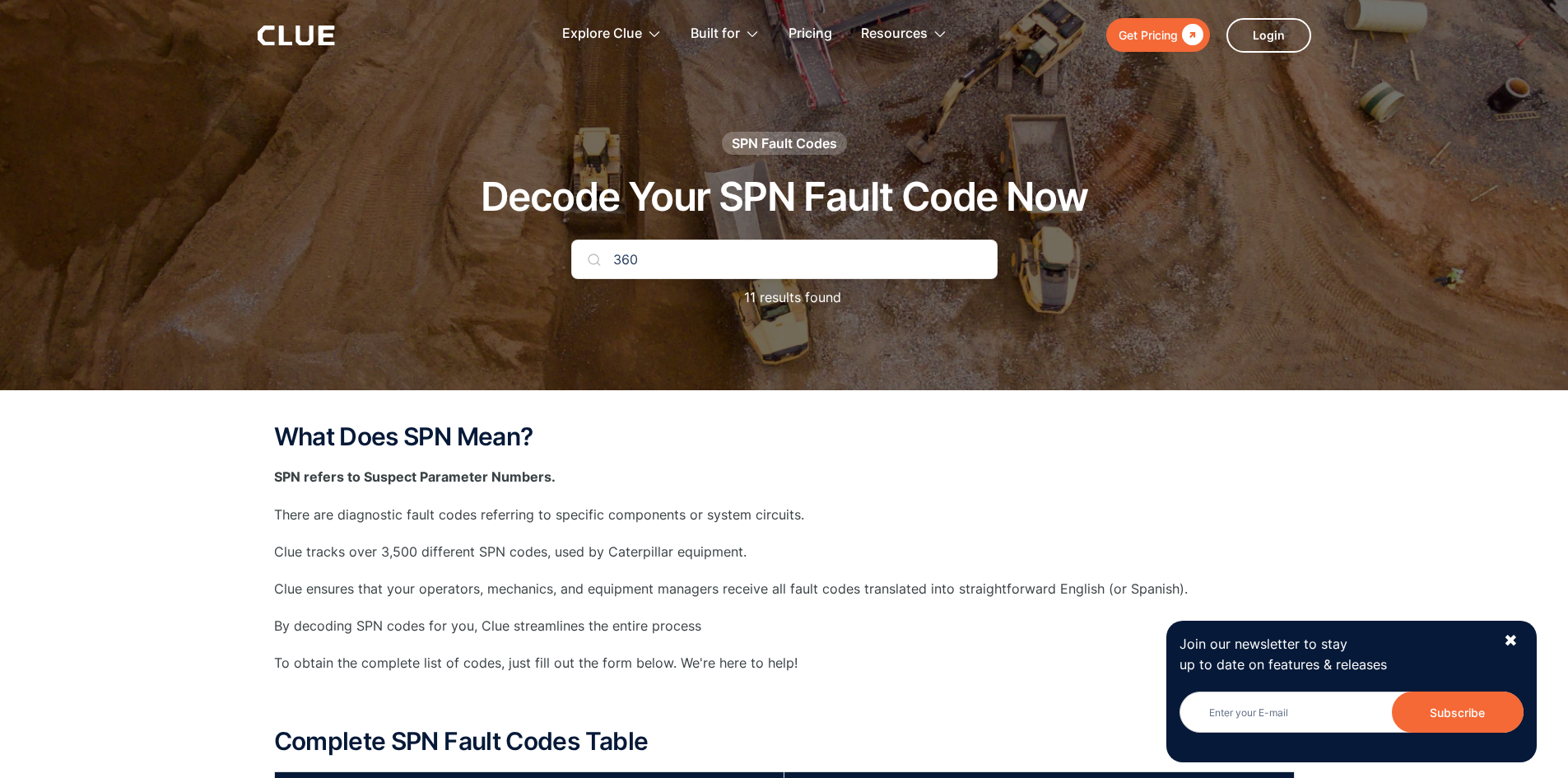
type input "360"
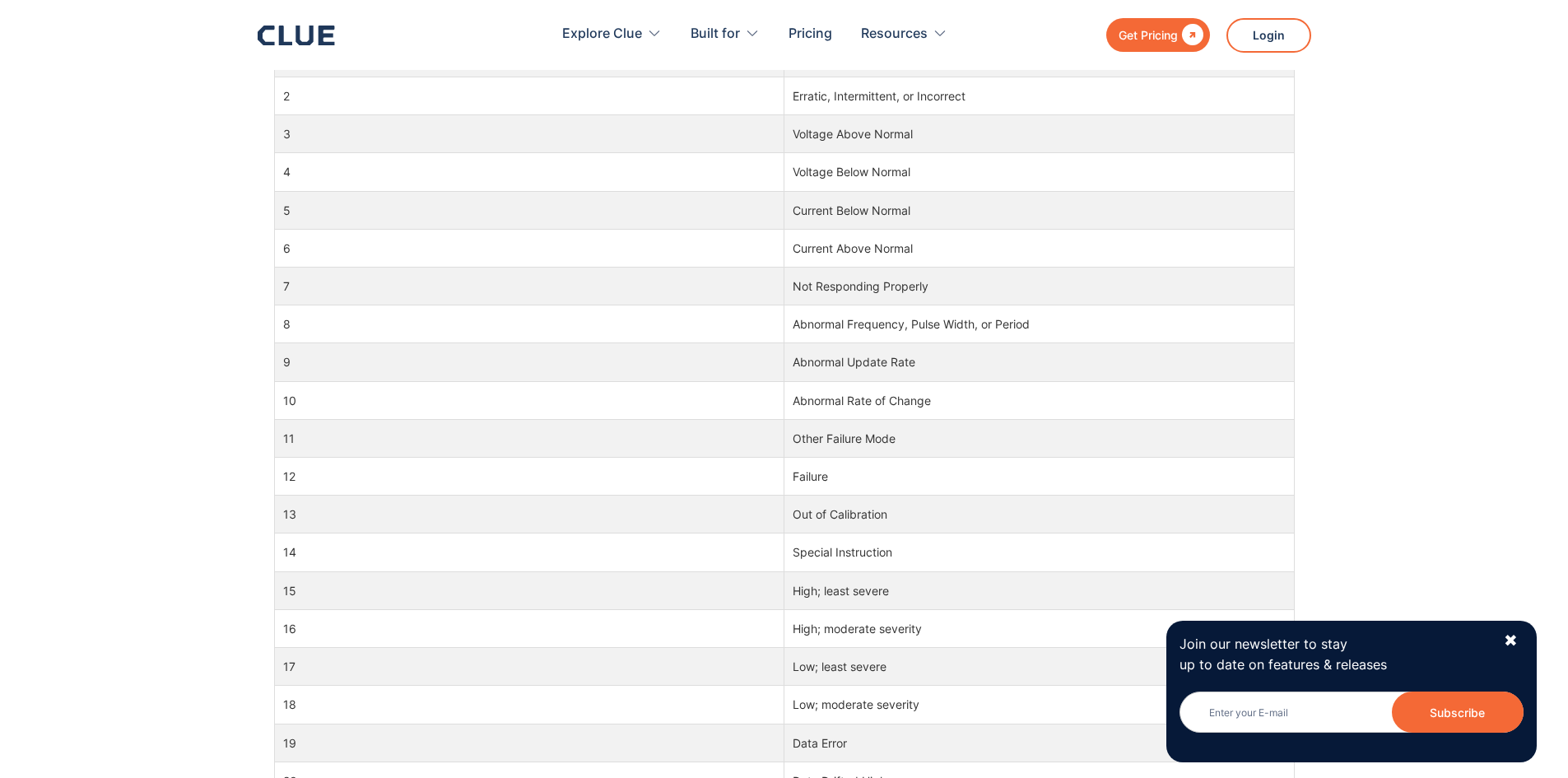
scroll to position [741, 0]
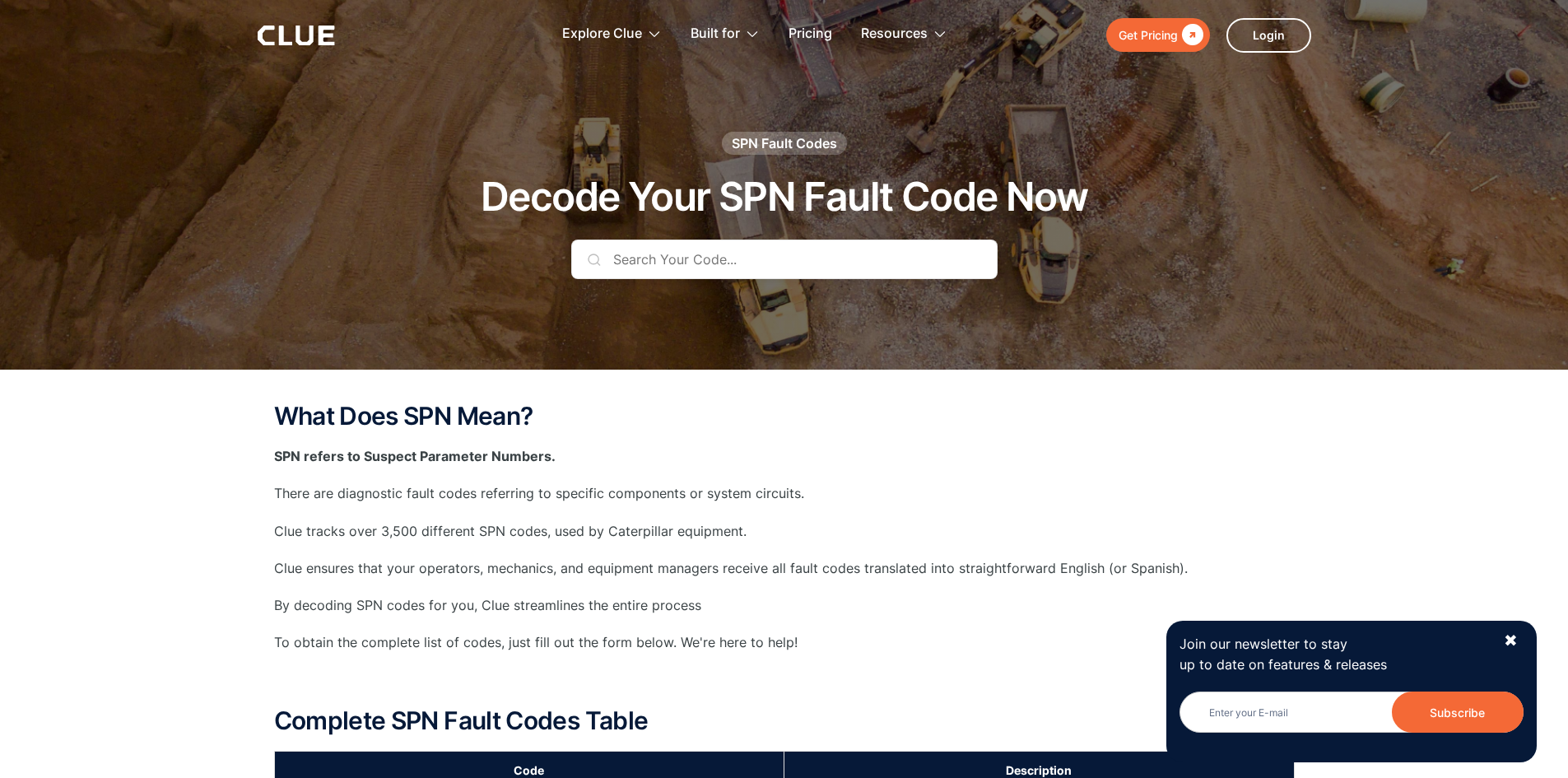
click at [663, 254] on input "text" at bounding box center [784, 260] width 426 height 40
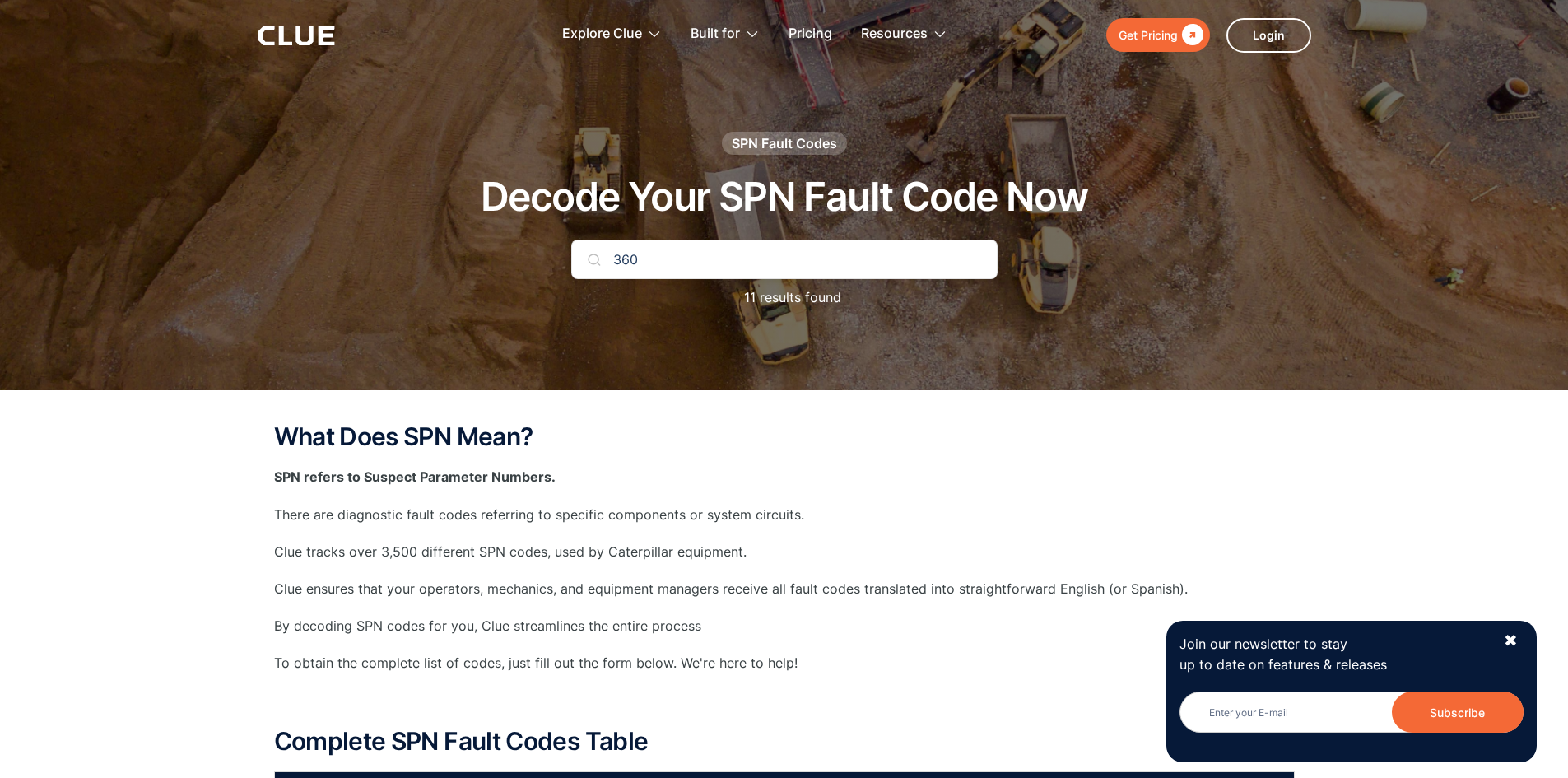
type input "360"
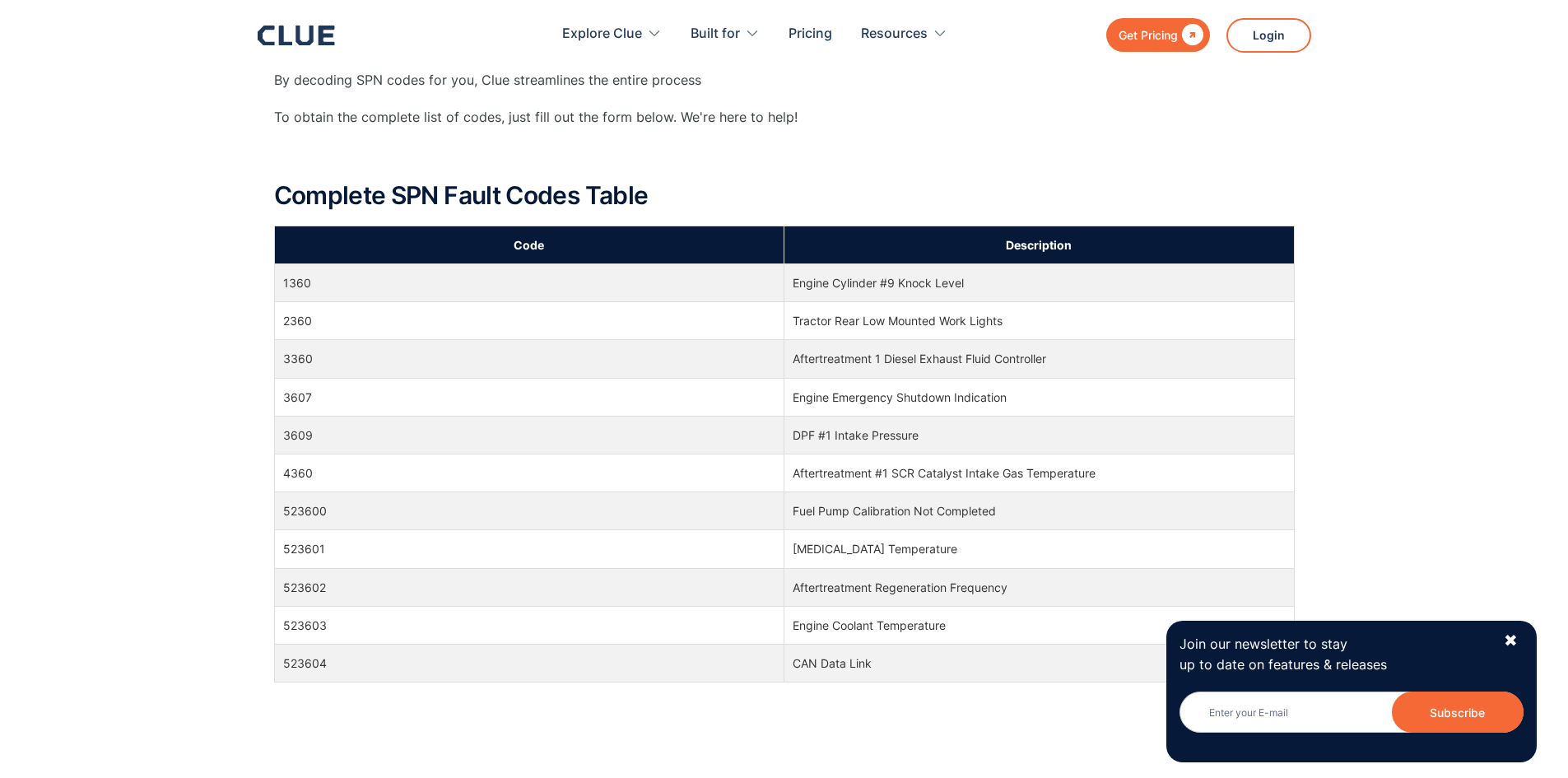
scroll to position [659, 0]
